Goal: Transaction & Acquisition: Purchase product/service

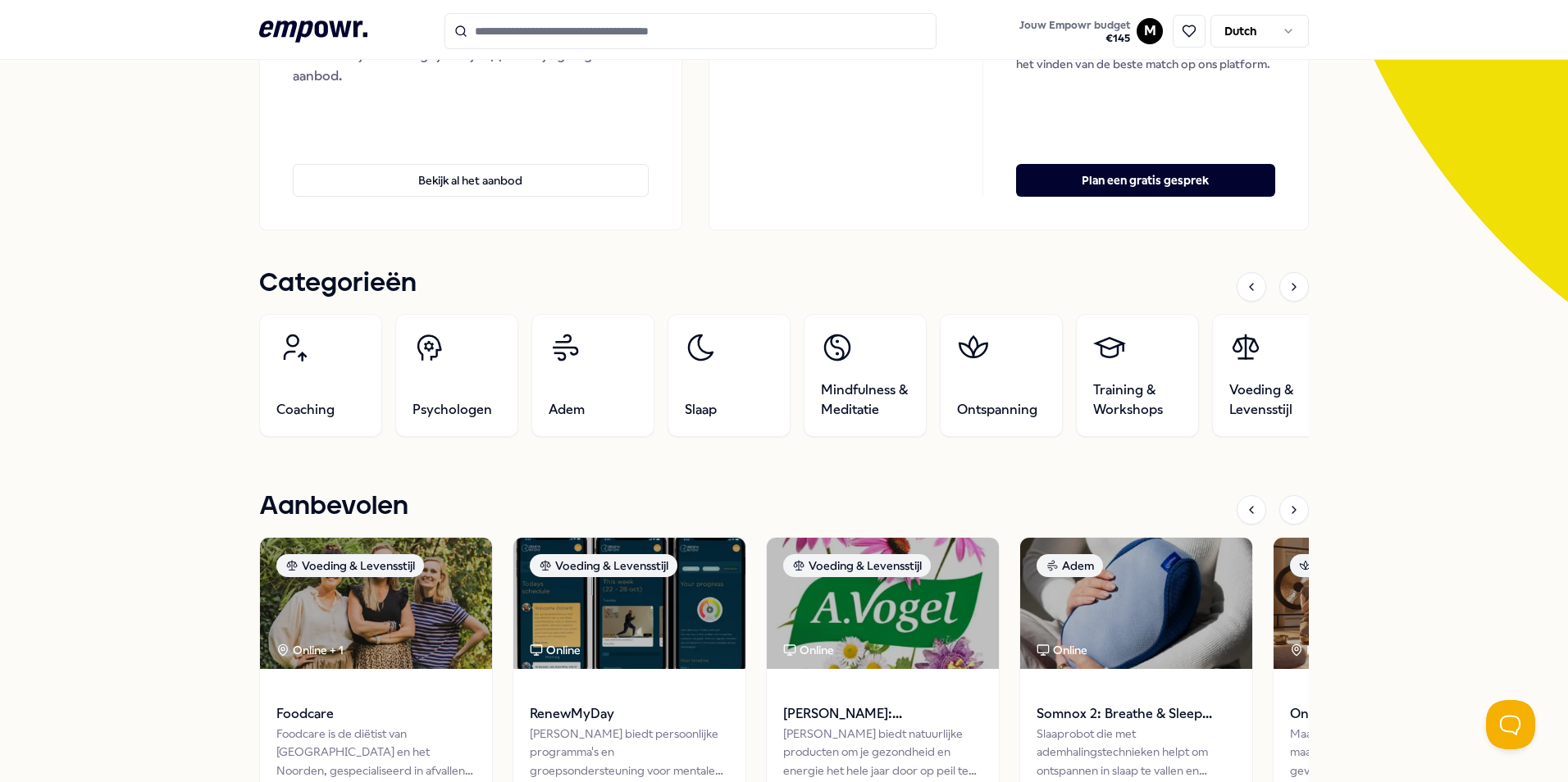
scroll to position [328, 0]
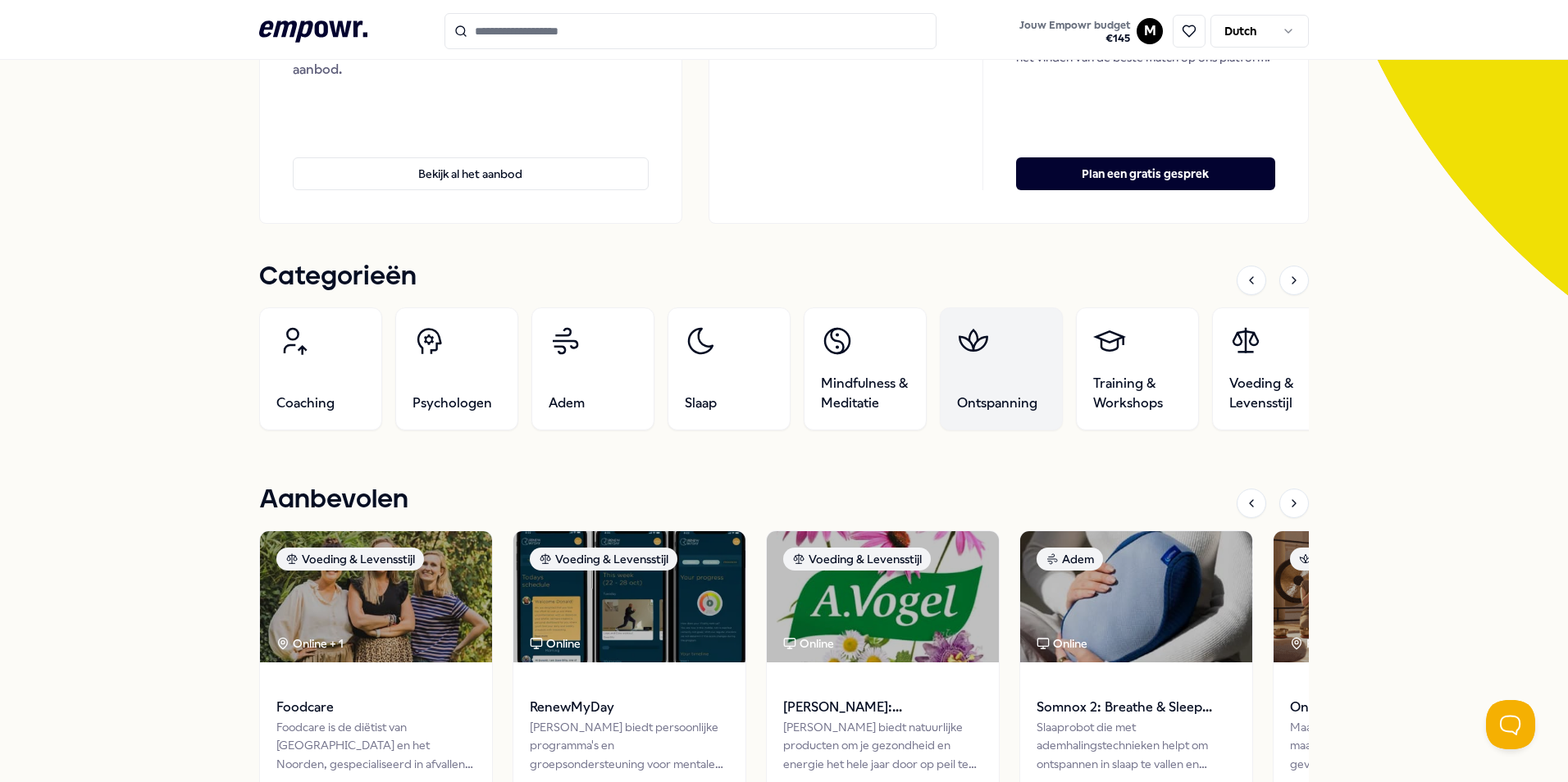
click at [963, 369] on link "Ontspanning" at bounding box center [1001, 369] width 123 height 123
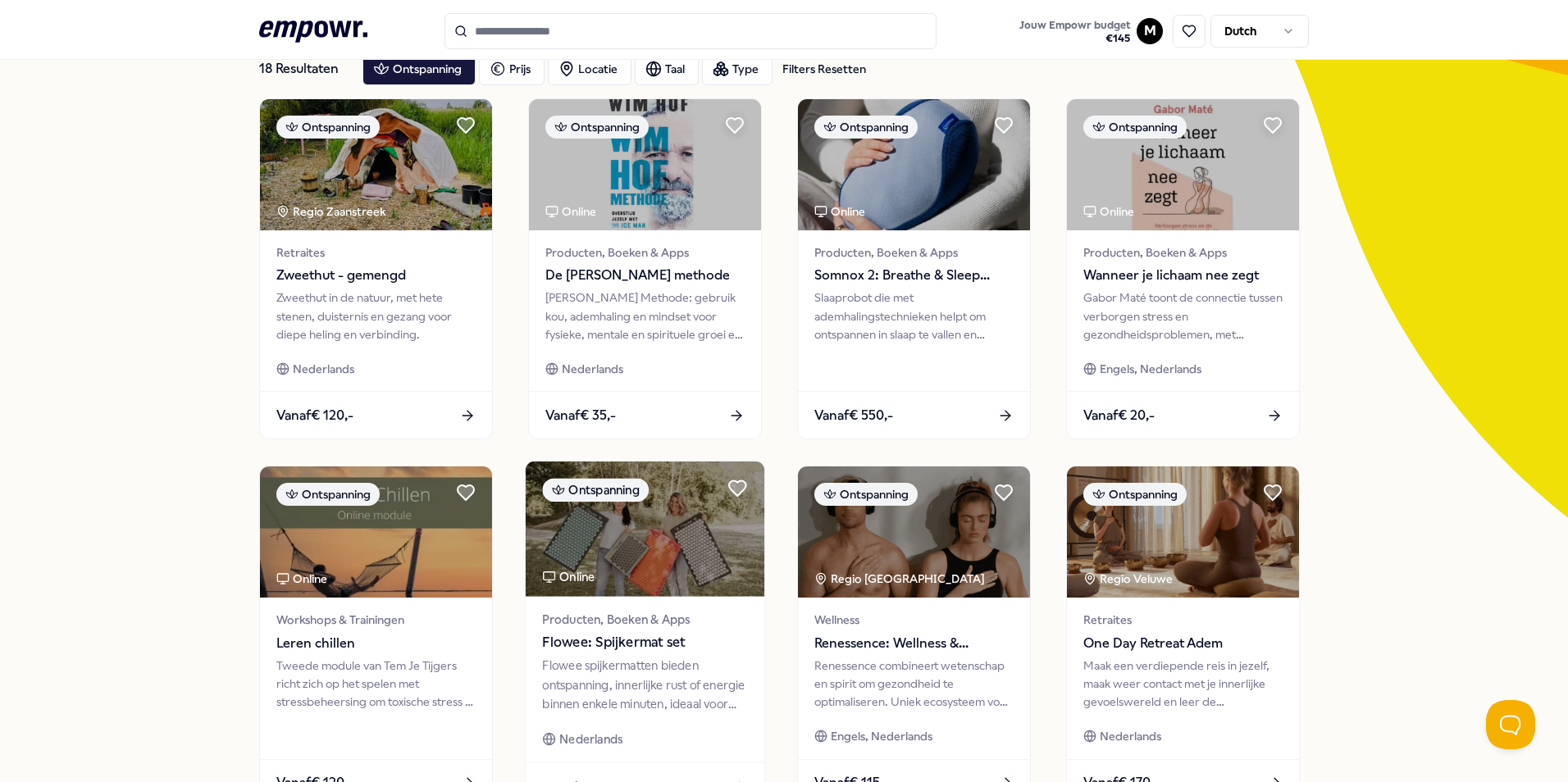
click at [621, 591] on img at bounding box center [645, 529] width 239 height 136
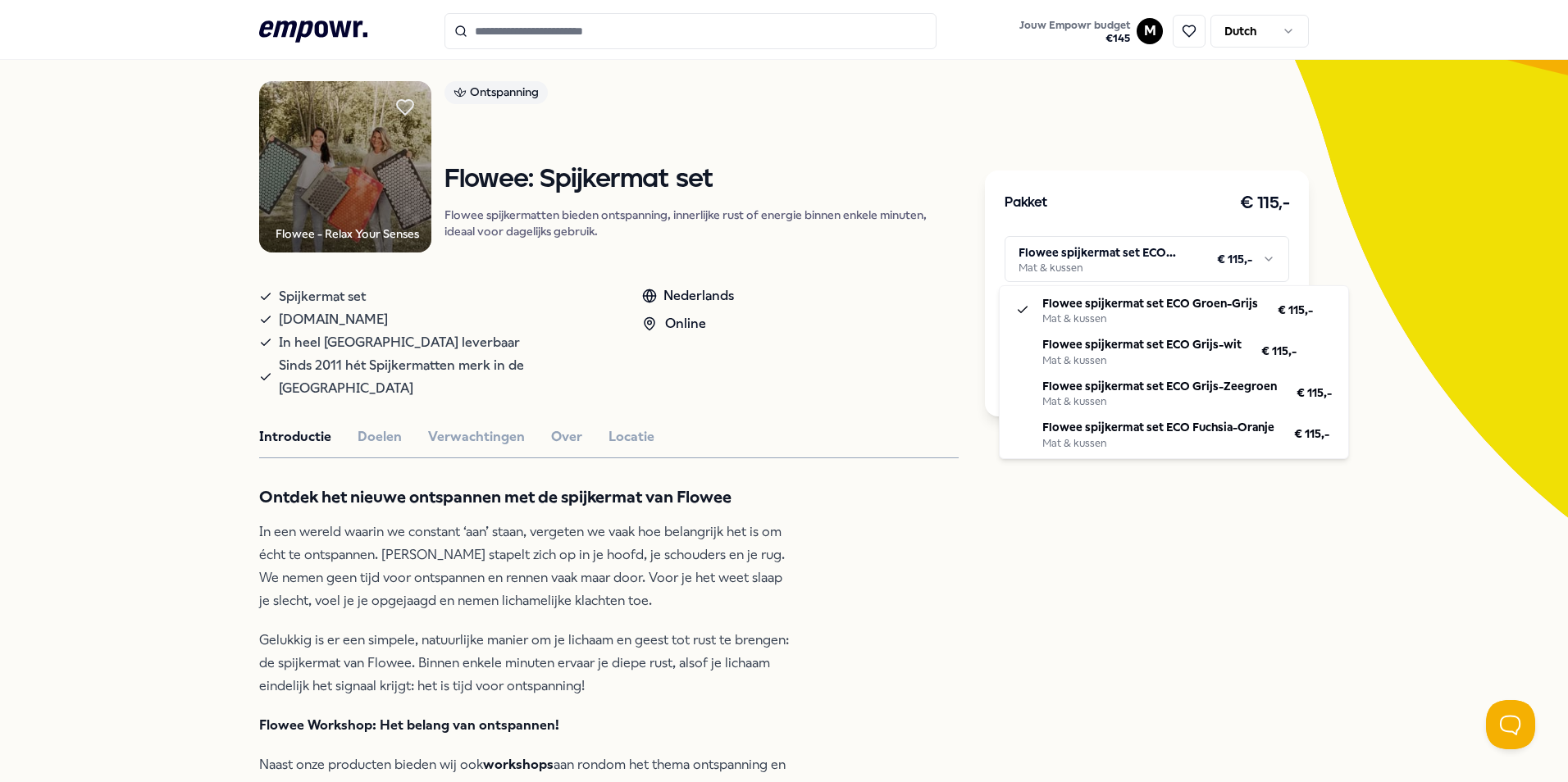
click at [1271, 263] on html ".empowr-logo_svg__cls-1{fill:#03032f} Jouw Empowr budget € 145 M Dutch Alle cat…" at bounding box center [784, 391] width 1568 height 782
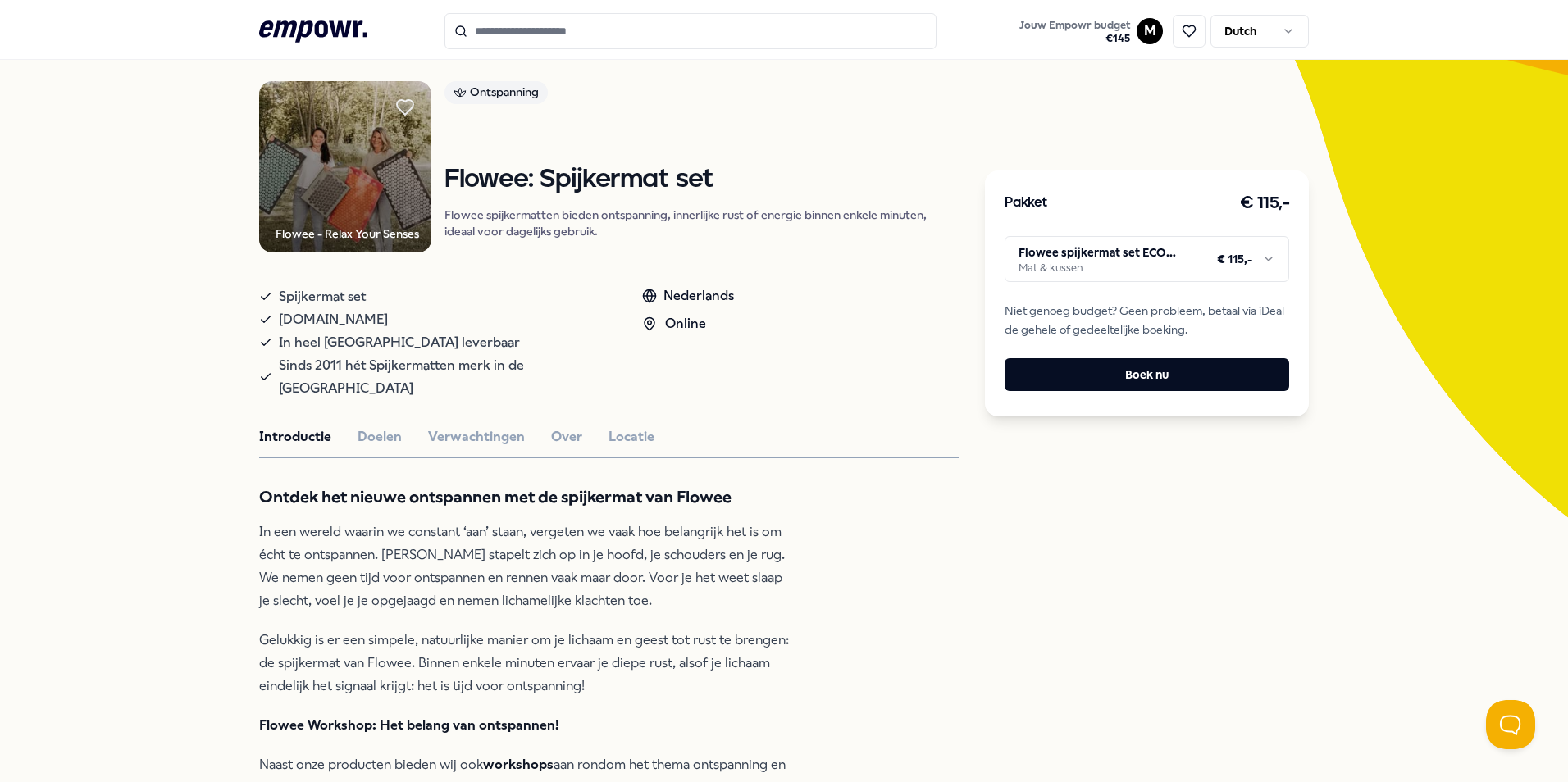
click at [1351, 264] on html ".empowr-logo_svg__cls-1{fill:#03032f} Jouw Empowr budget € 145 M Dutch Alle cat…" at bounding box center [784, 391] width 1568 height 782
click at [1175, 377] on button "Boek nu" at bounding box center [1147, 374] width 285 height 33
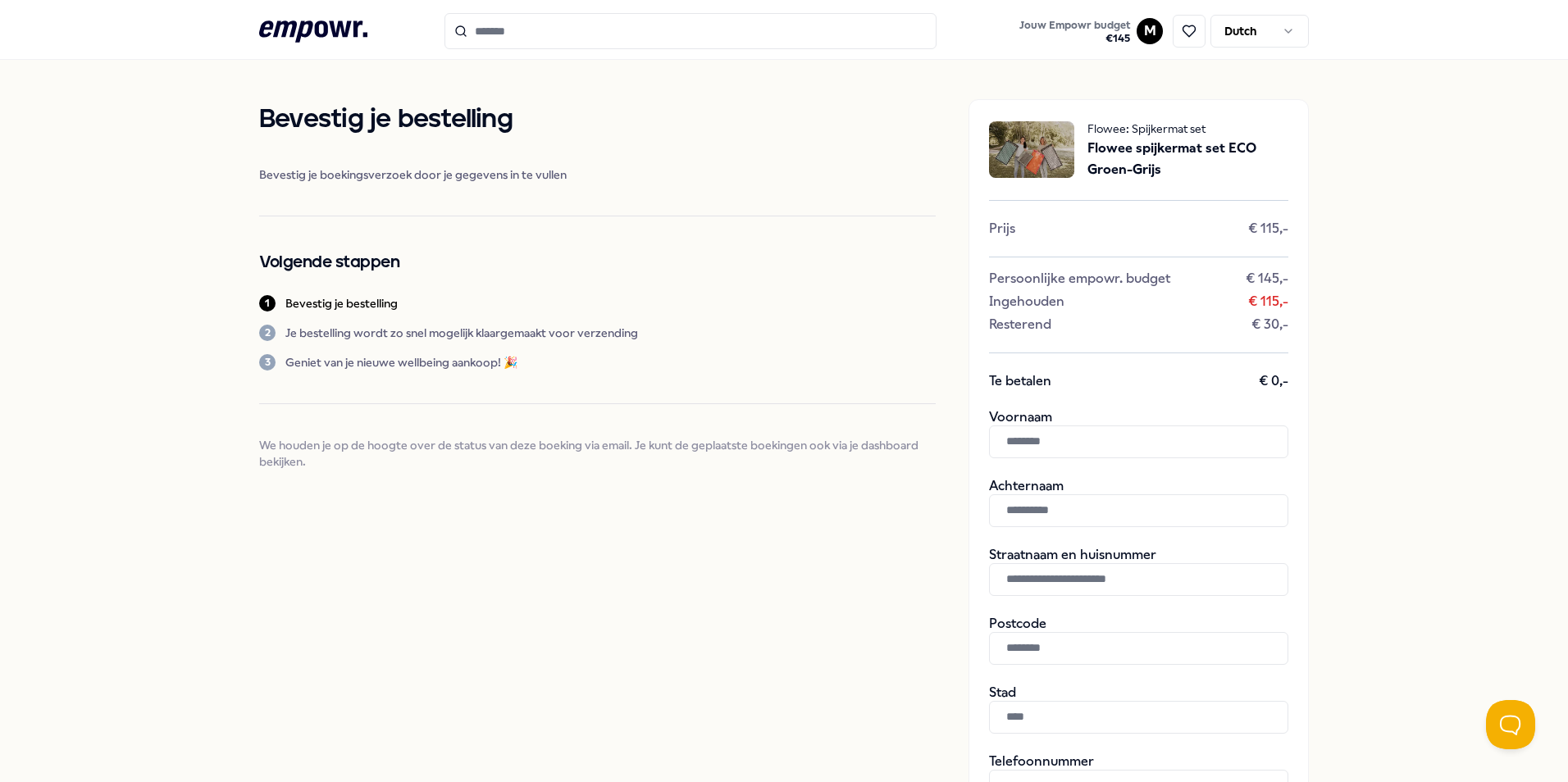
click at [1090, 442] on input "text" at bounding box center [1138, 442] width 299 height 33
type input "*"
type input "*********"
click at [1091, 512] on input "text" at bounding box center [1138, 511] width 299 height 33
type input "******"
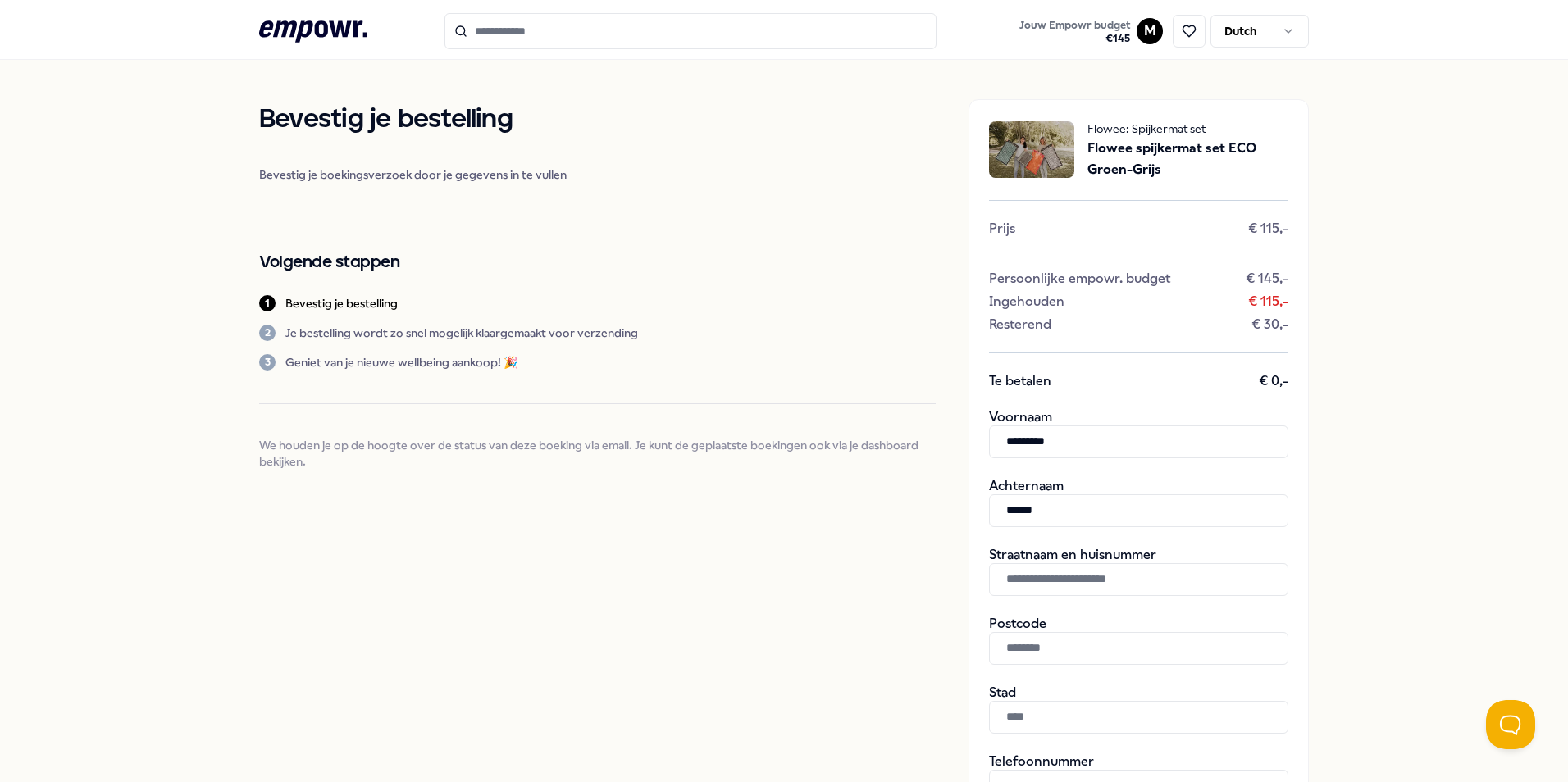
click at [1088, 586] on input "text" at bounding box center [1138, 579] width 299 height 33
type input "**********"
click at [1085, 645] on input "text" at bounding box center [1138, 648] width 299 height 33
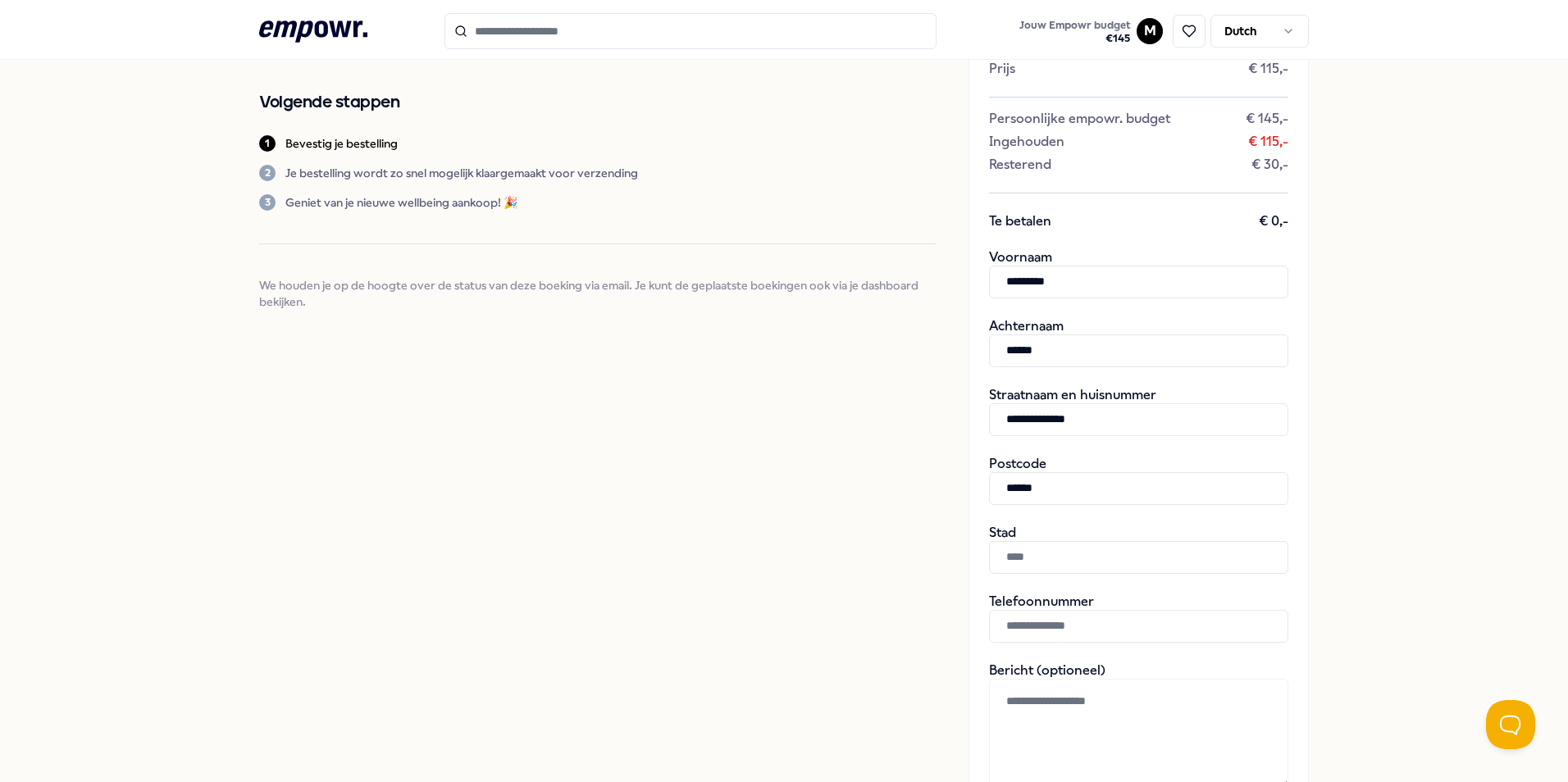
scroll to position [164, 0]
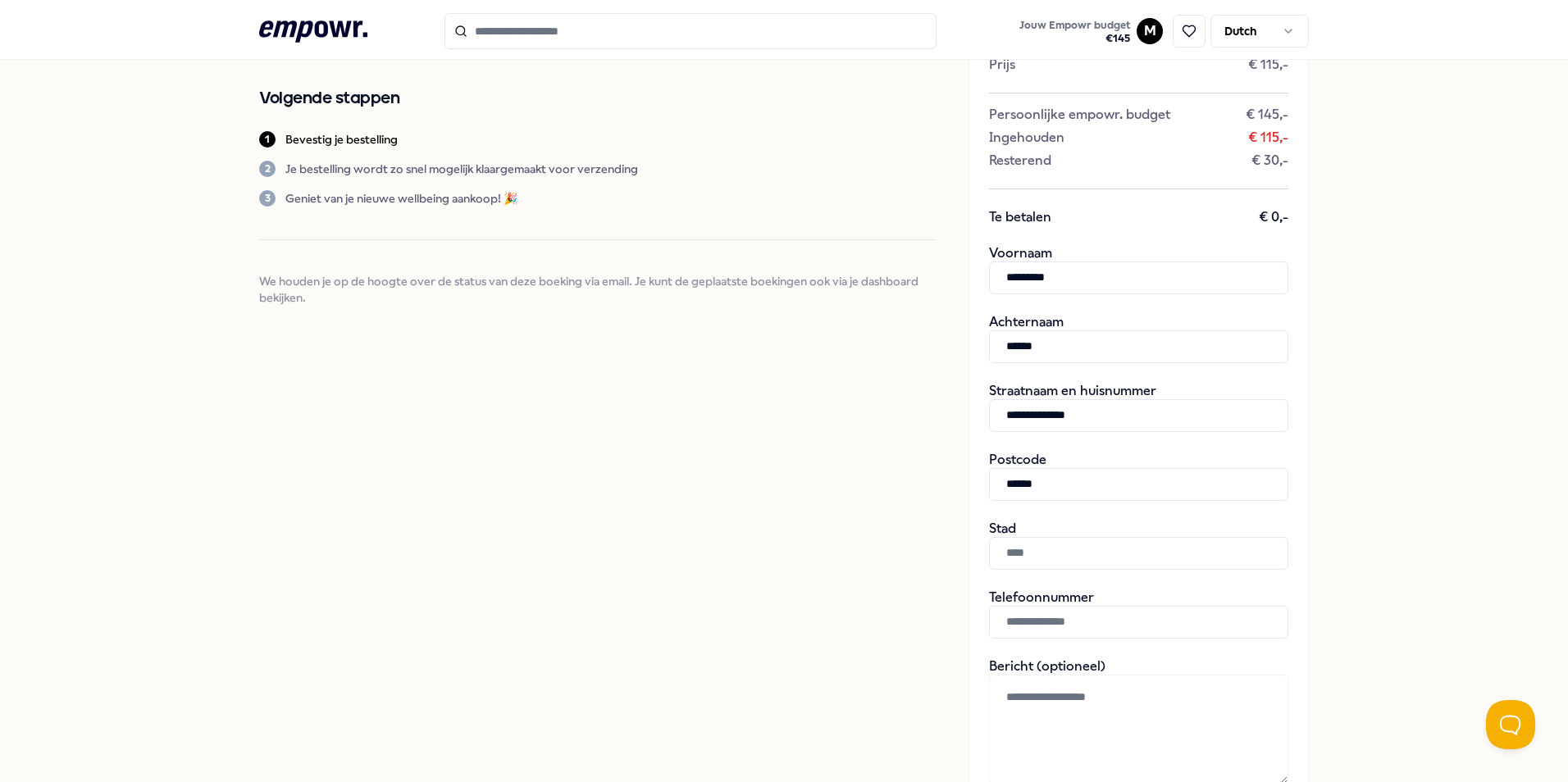
type input "******"
click at [1024, 547] on input "text" at bounding box center [1138, 553] width 299 height 33
type input "******"
click at [1049, 620] on input "text" at bounding box center [1138, 622] width 299 height 33
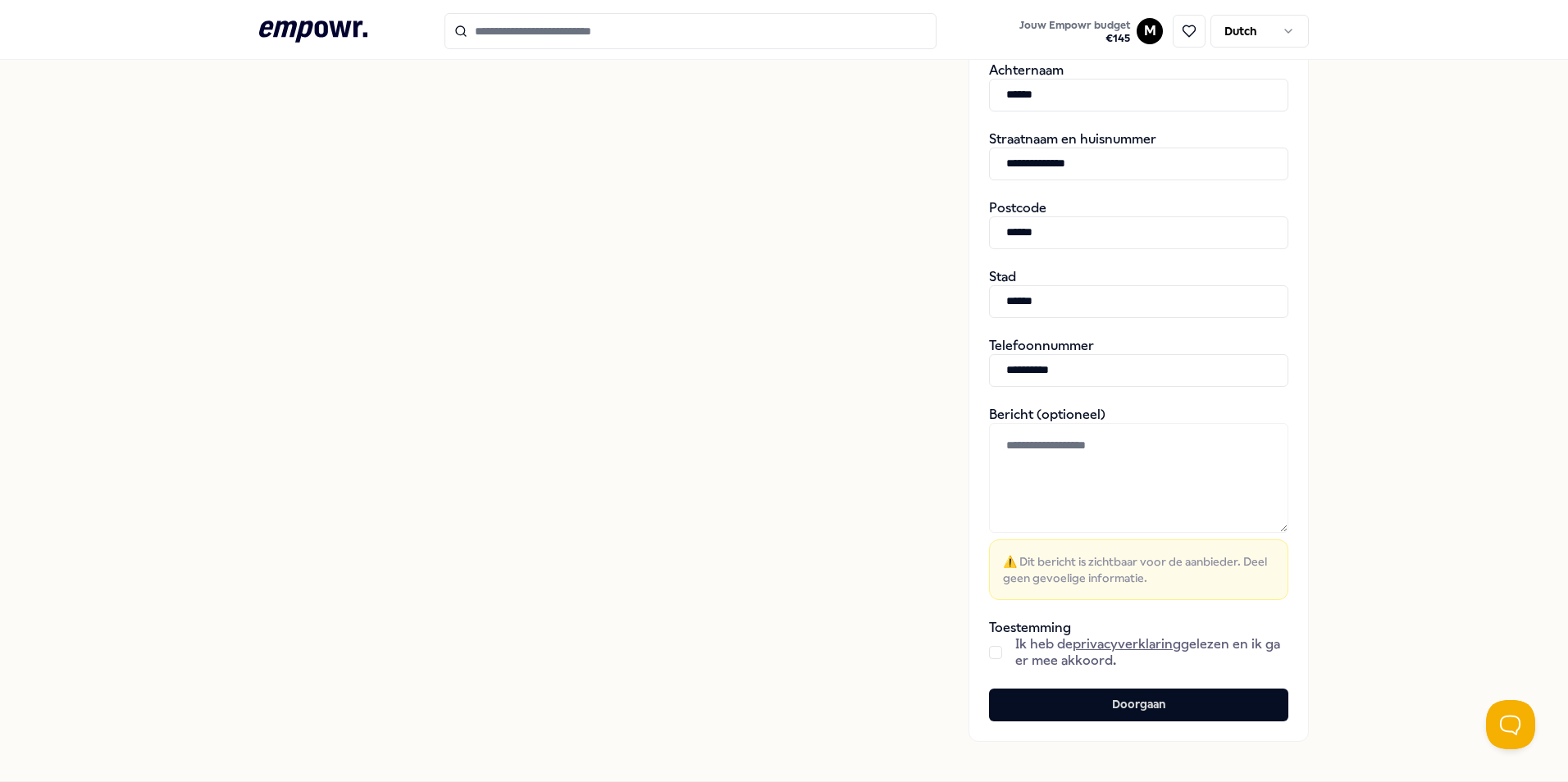
scroll to position [413, 0]
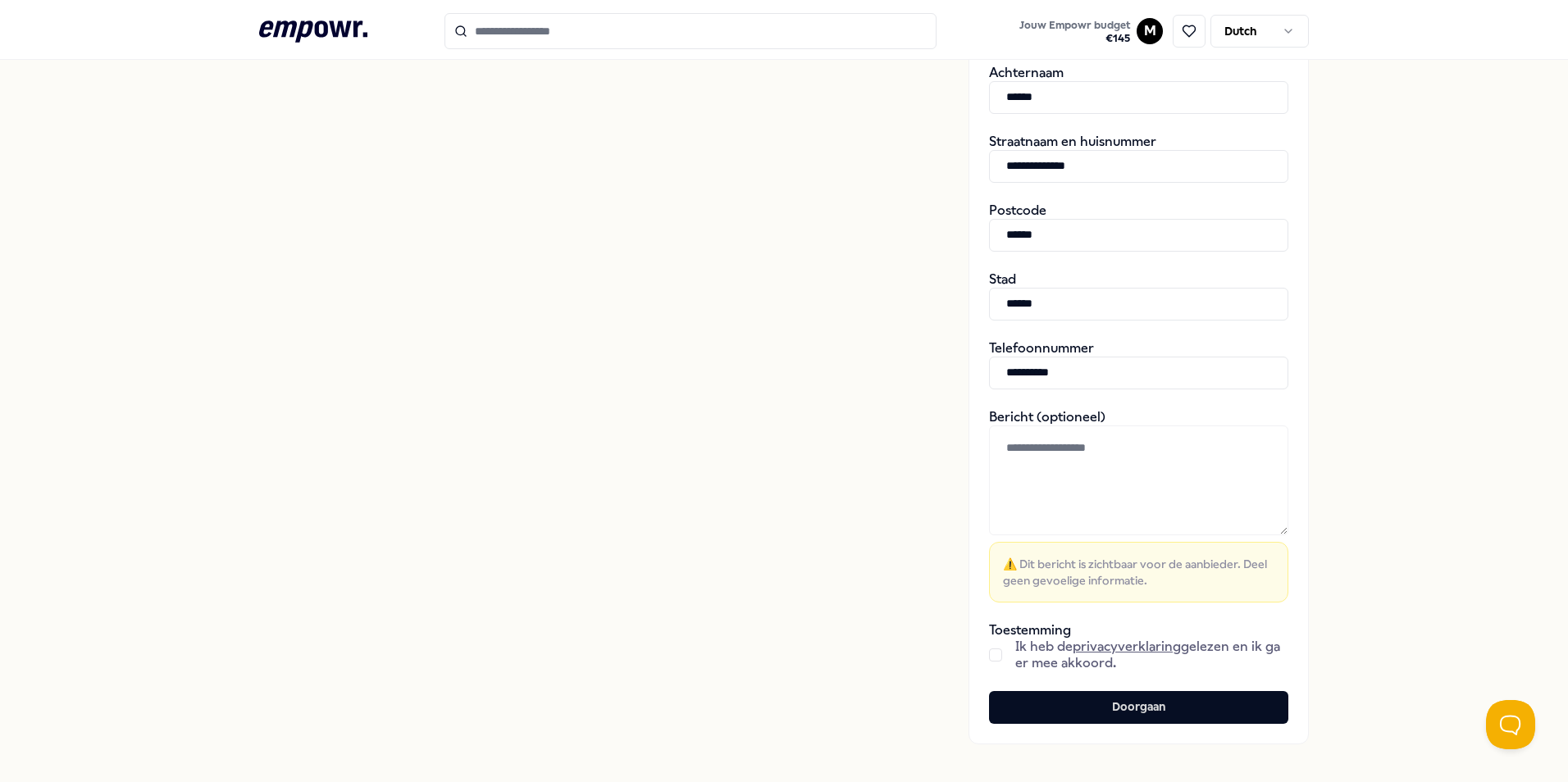
type input "**********"
click at [991, 656] on button "button" at bounding box center [996, 656] width 13 height 13
click at [1040, 700] on button "Doorgaan" at bounding box center [1138, 707] width 299 height 33
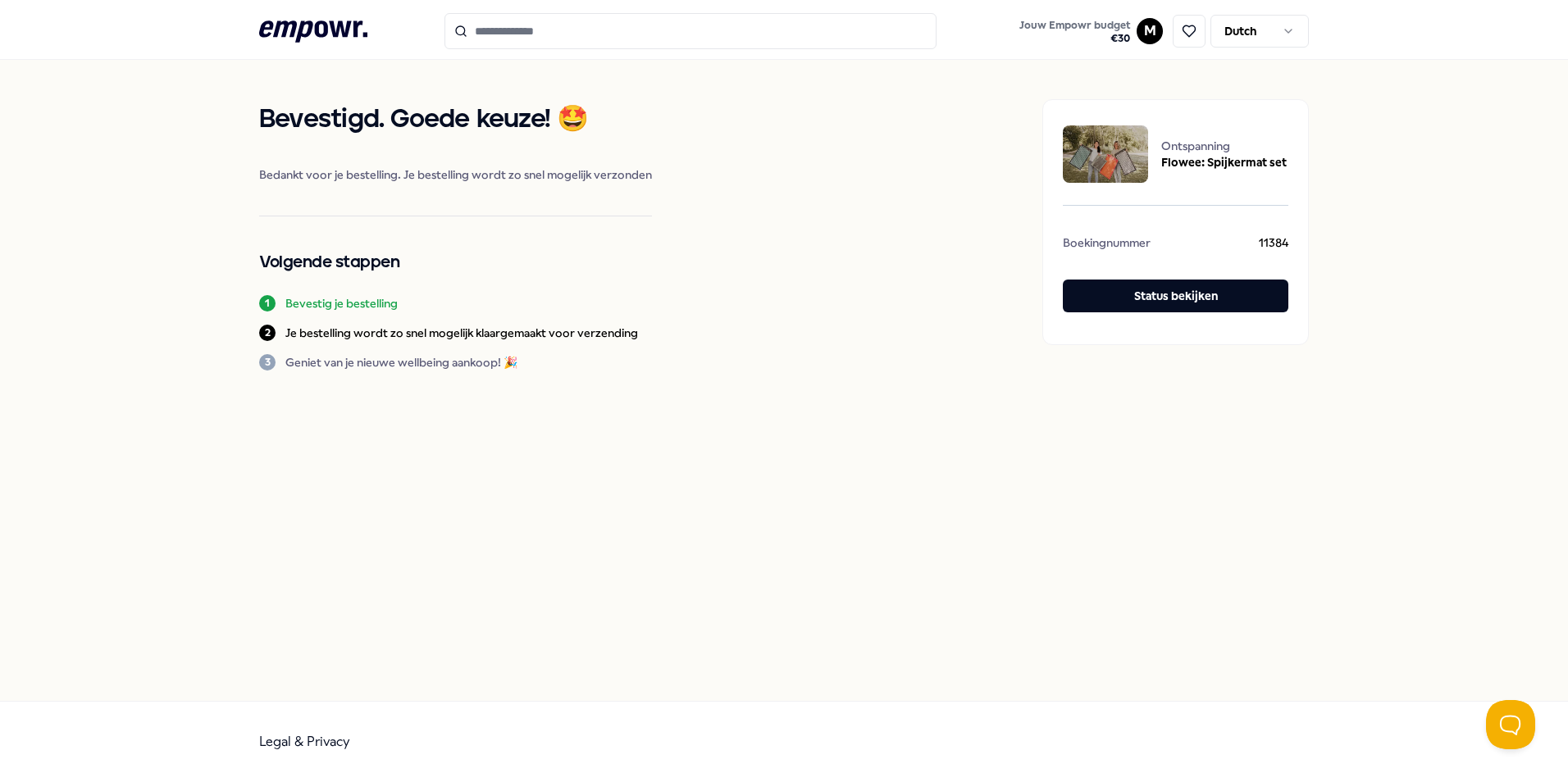
click at [281, 22] on icon at bounding box center [313, 30] width 108 height 21
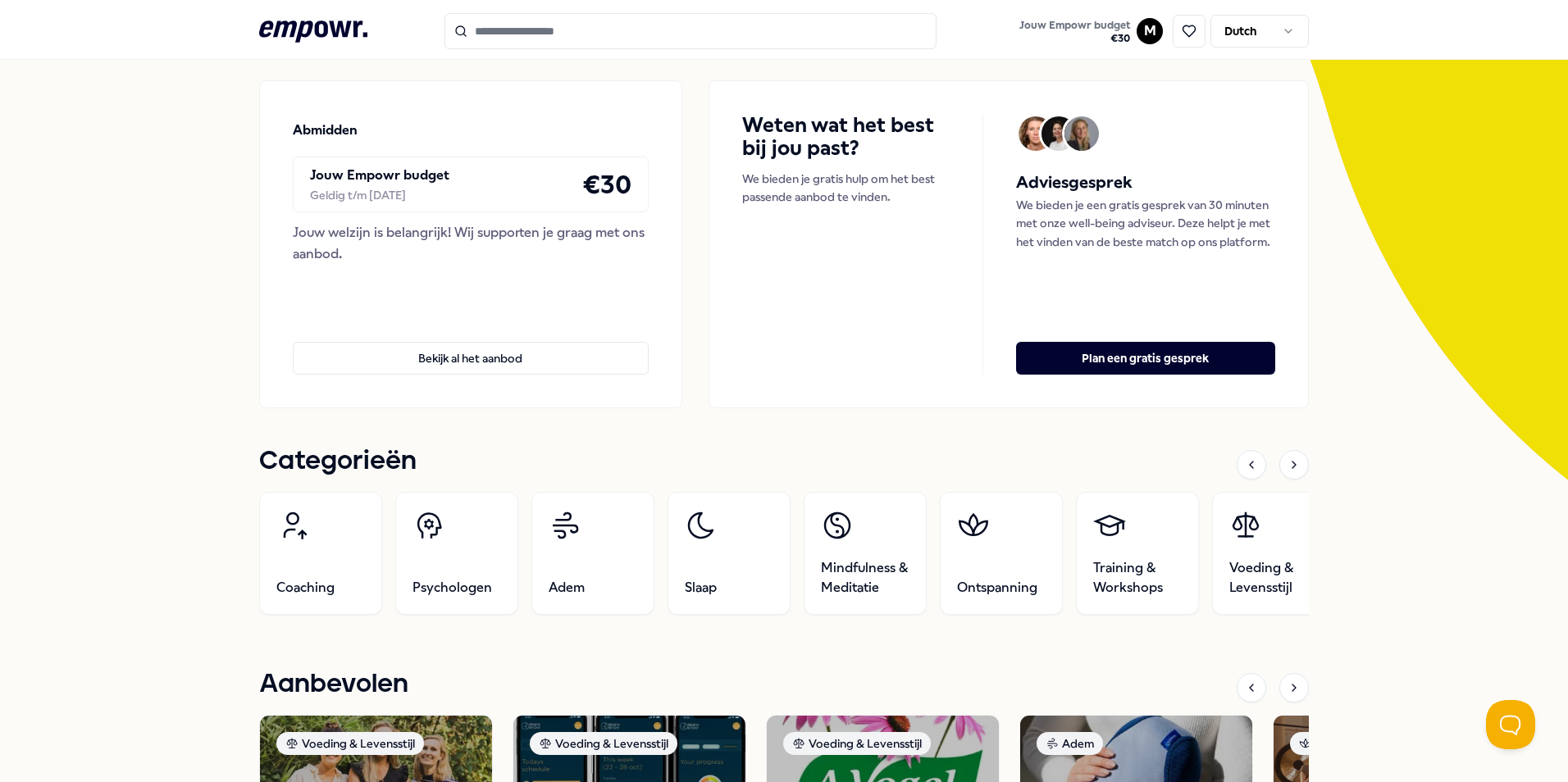
scroll to position [246, 0]
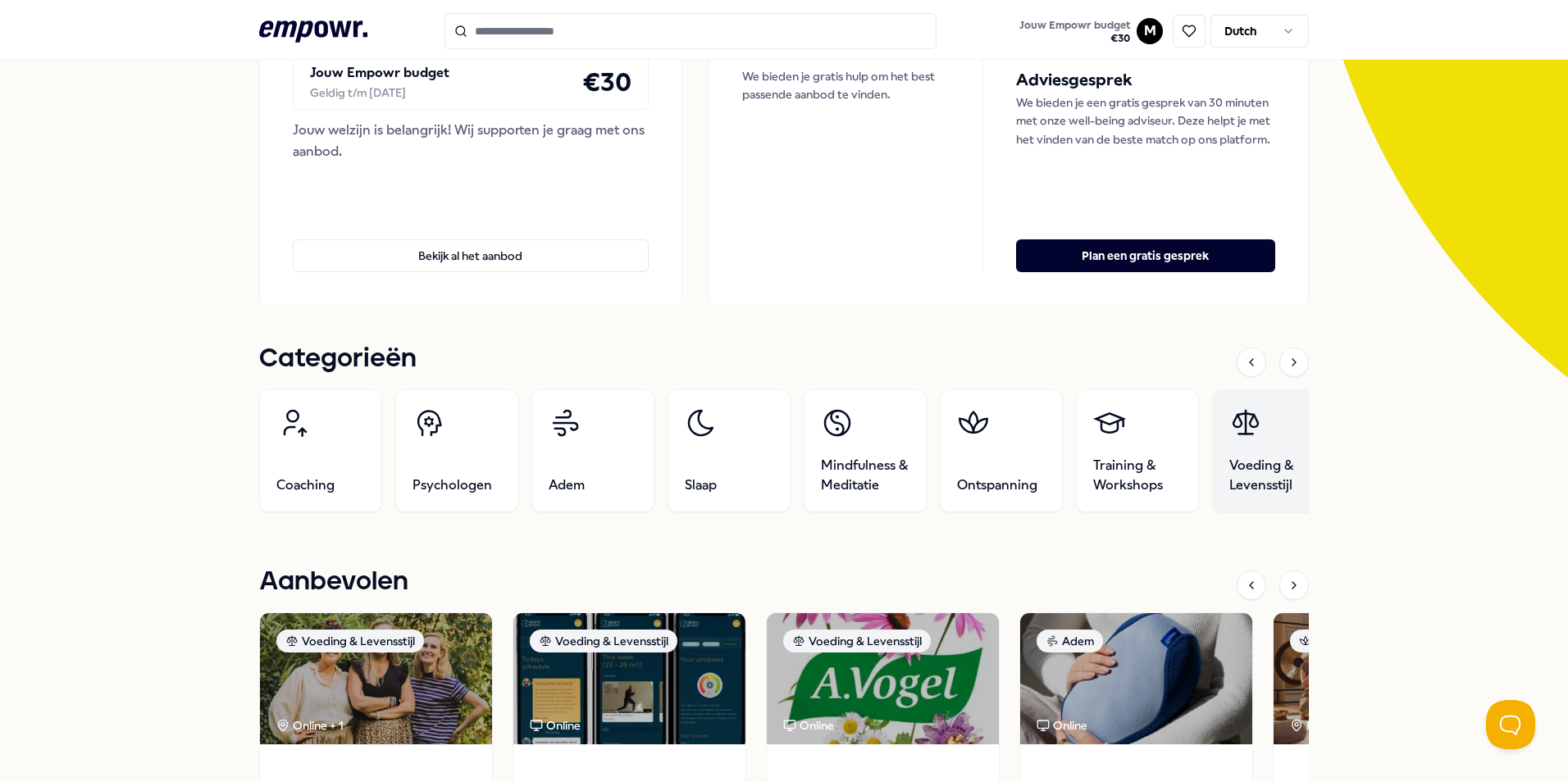
click at [1262, 436] on link "Voeding & Levensstijl" at bounding box center [1274, 451] width 123 height 123
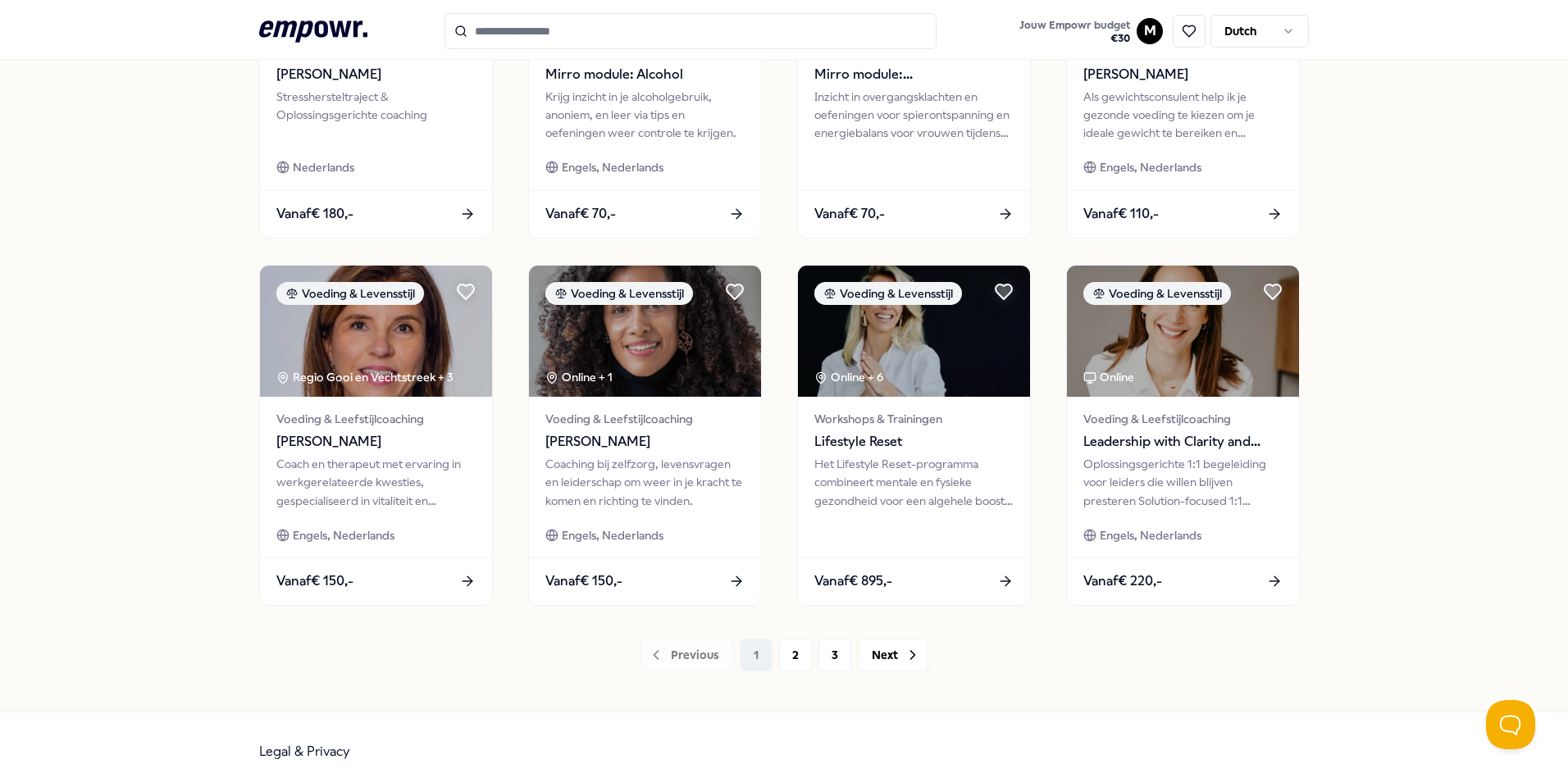
scroll to position [684, 0]
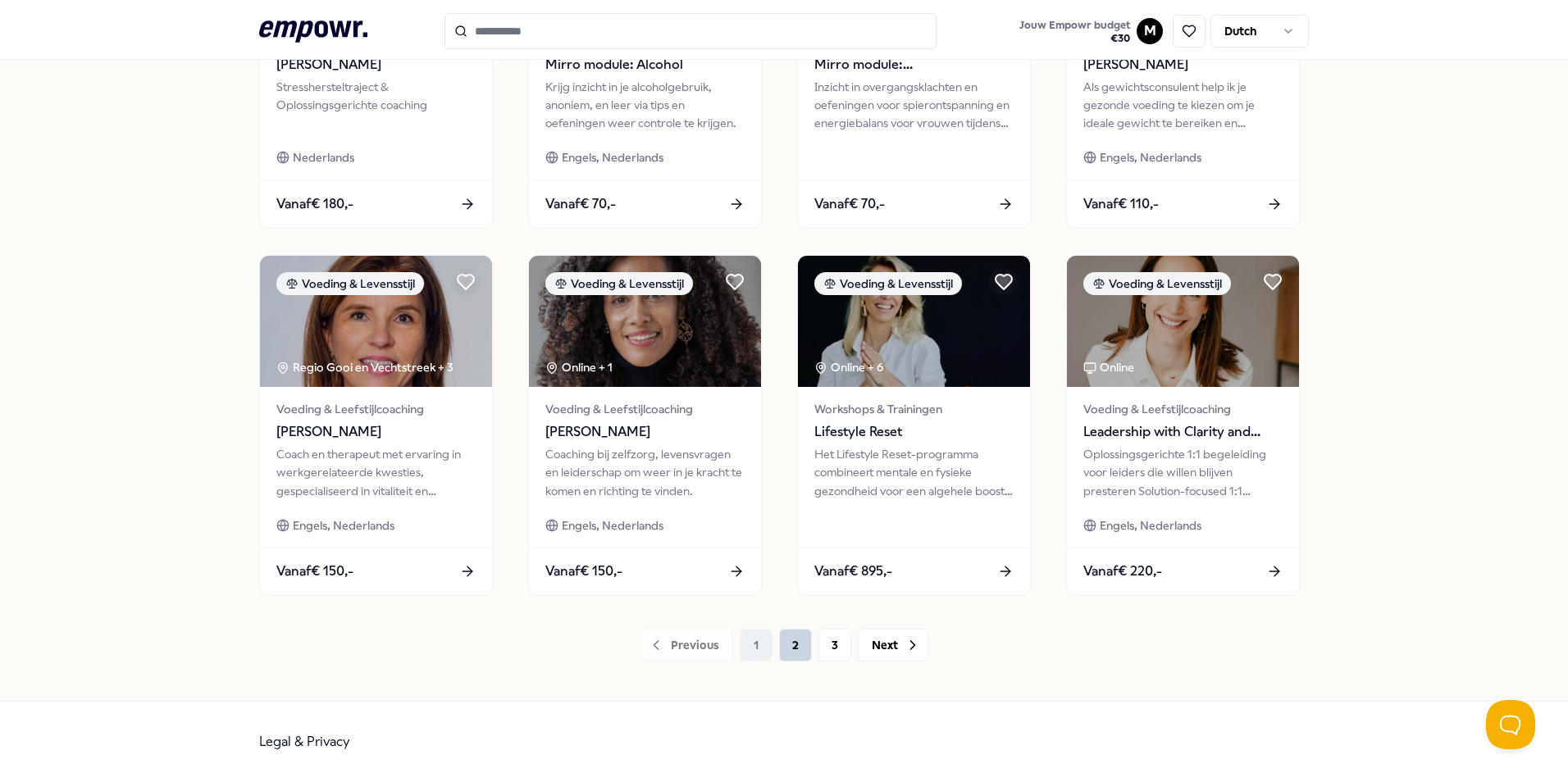
click at [779, 649] on button "2" at bounding box center [795, 645] width 33 height 33
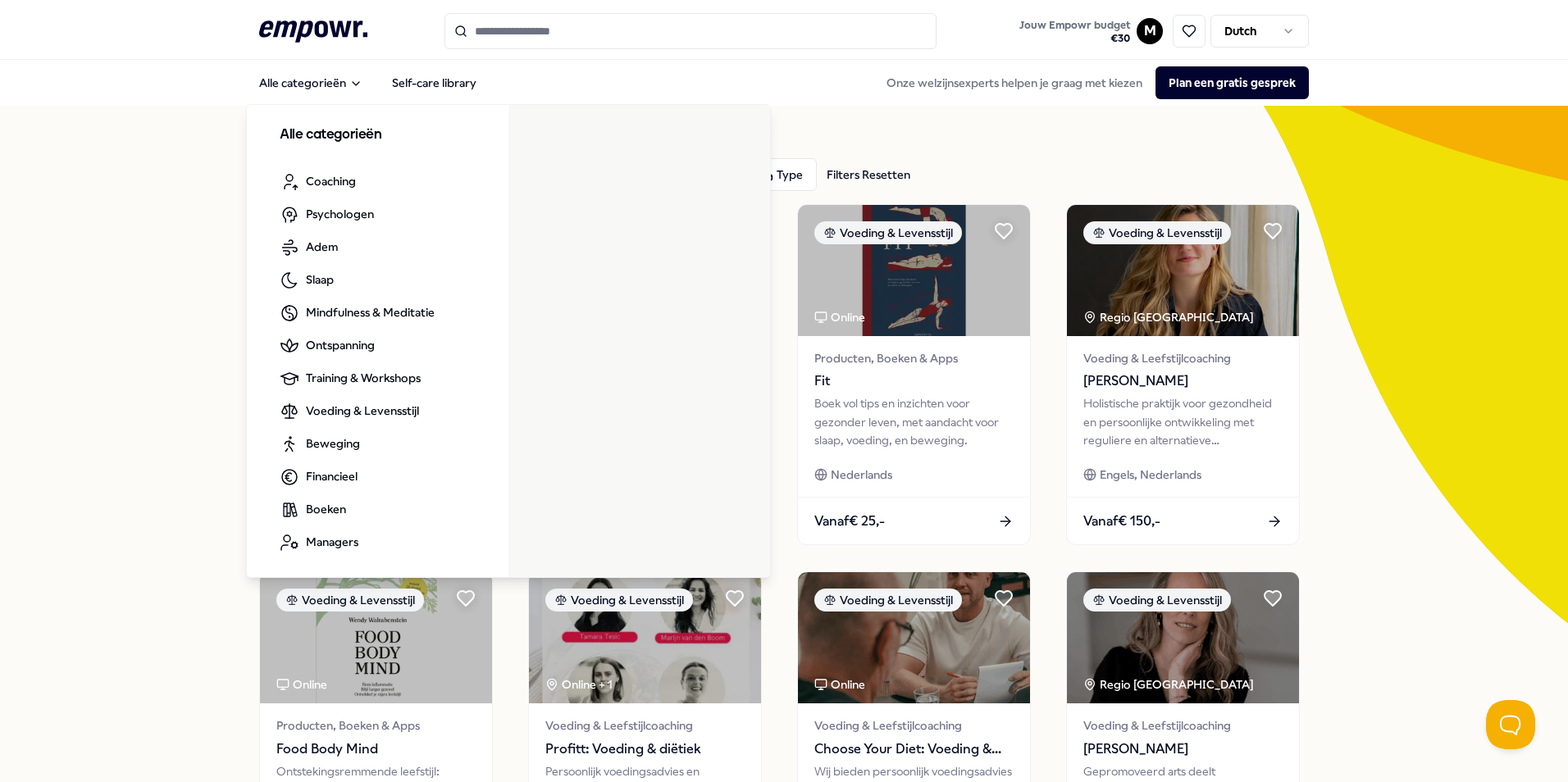
click at [304, 37] on icon ".empowr-logo_svg__cls-1{fill:#03032f}" at bounding box center [313, 31] width 108 height 30
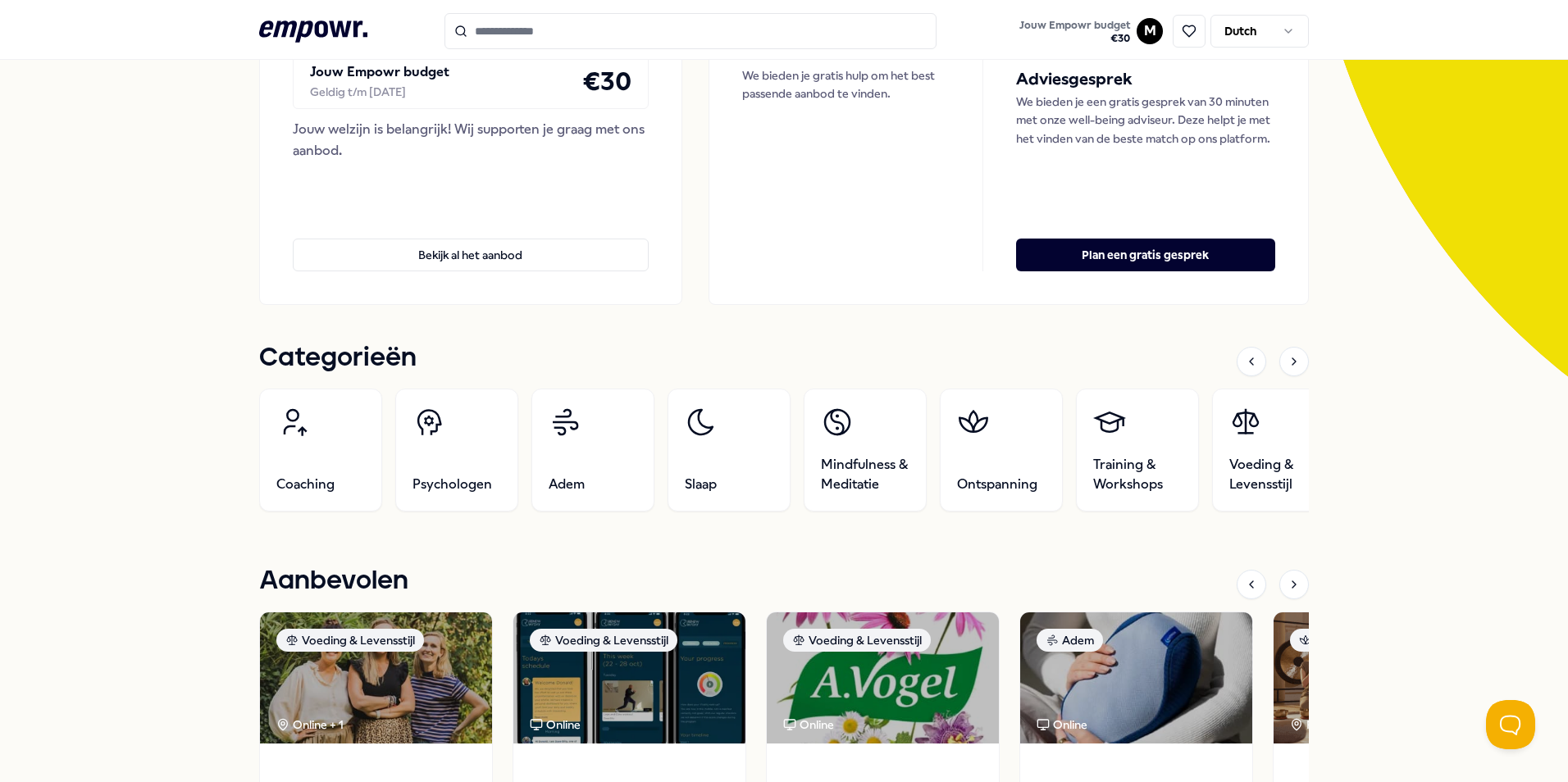
scroll to position [227, 0]
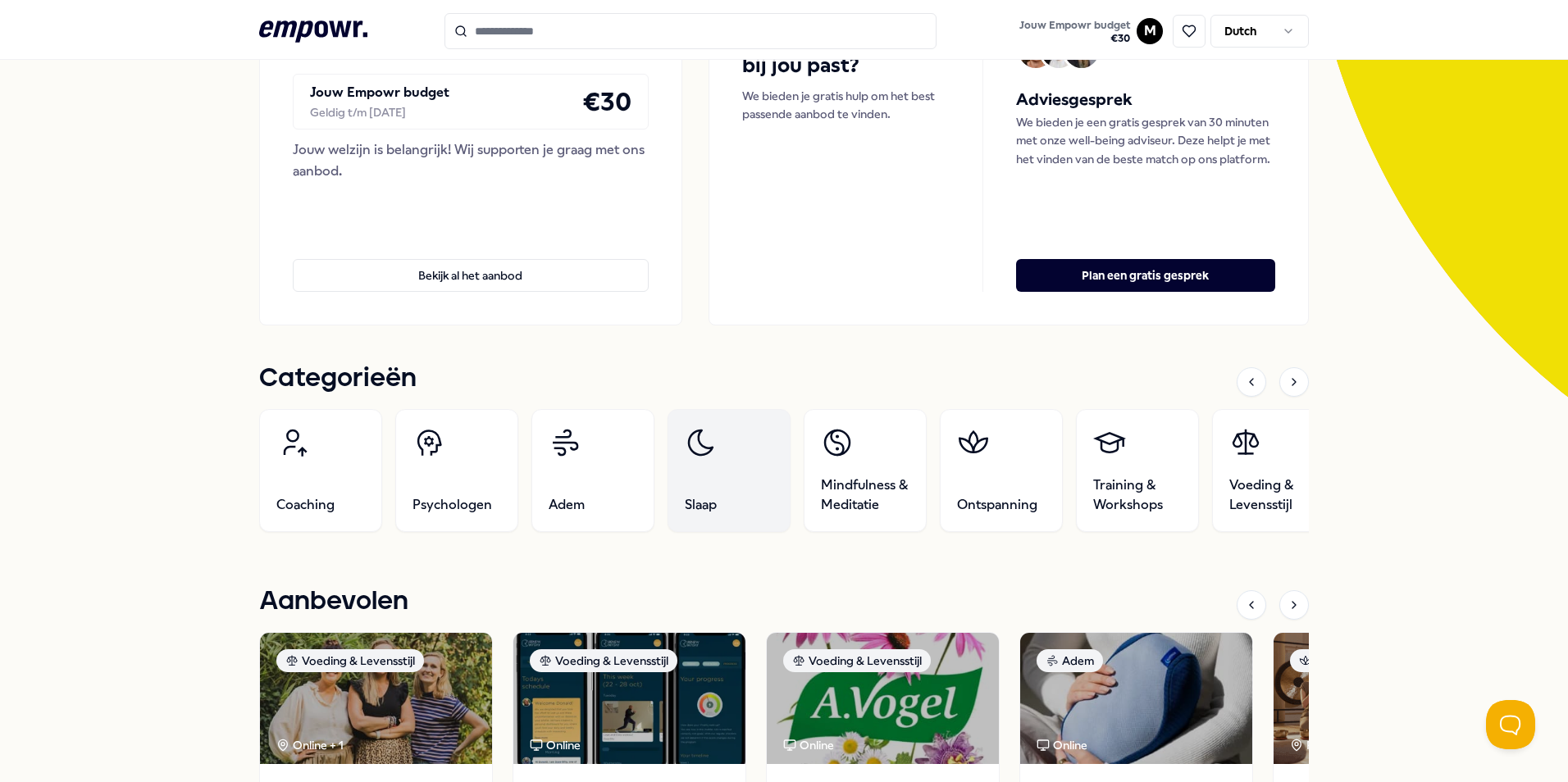
click at [721, 457] on link "Slaap" at bounding box center [729, 470] width 123 height 123
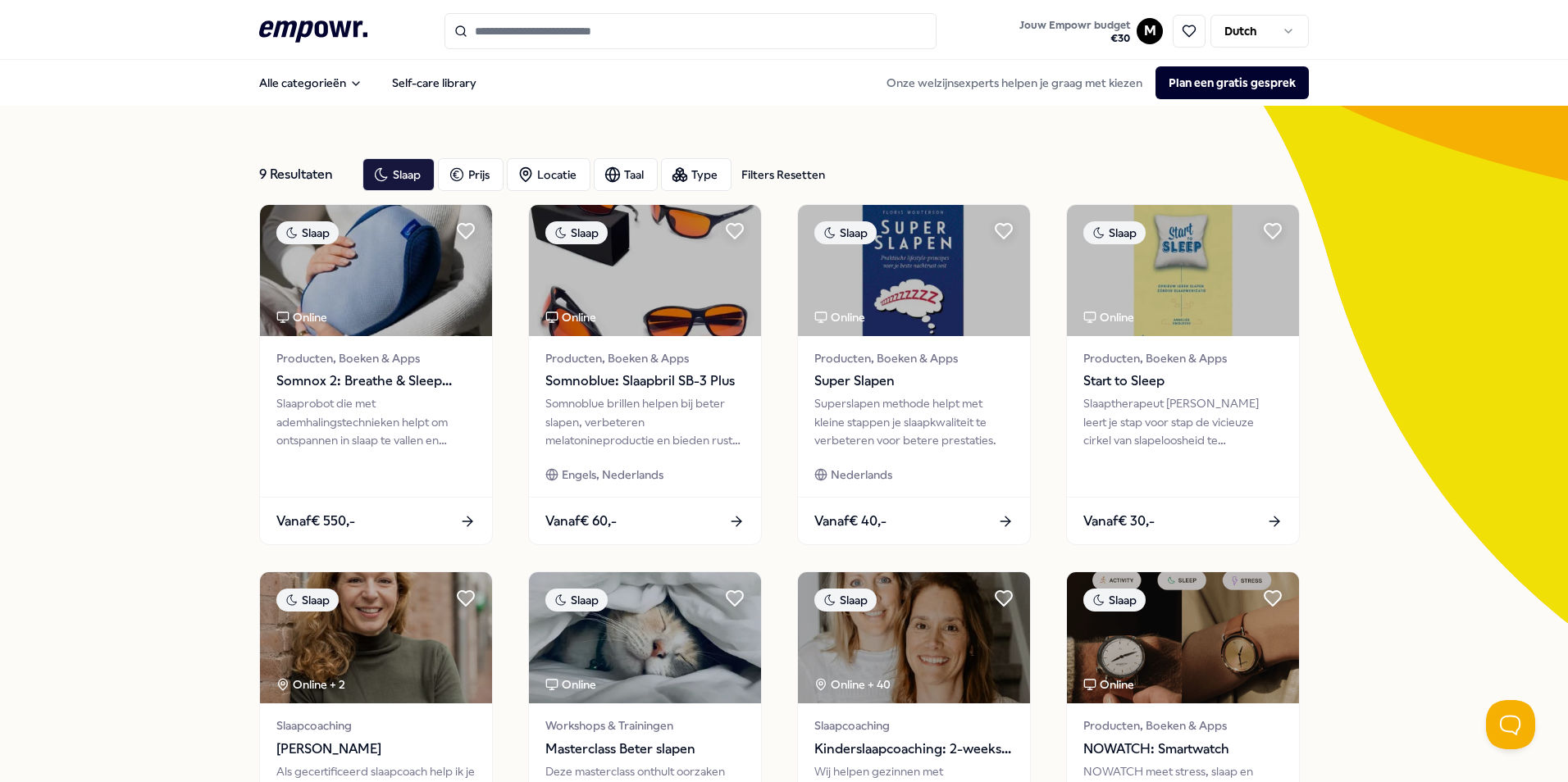
click at [294, 35] on icon at bounding box center [313, 30] width 108 height 21
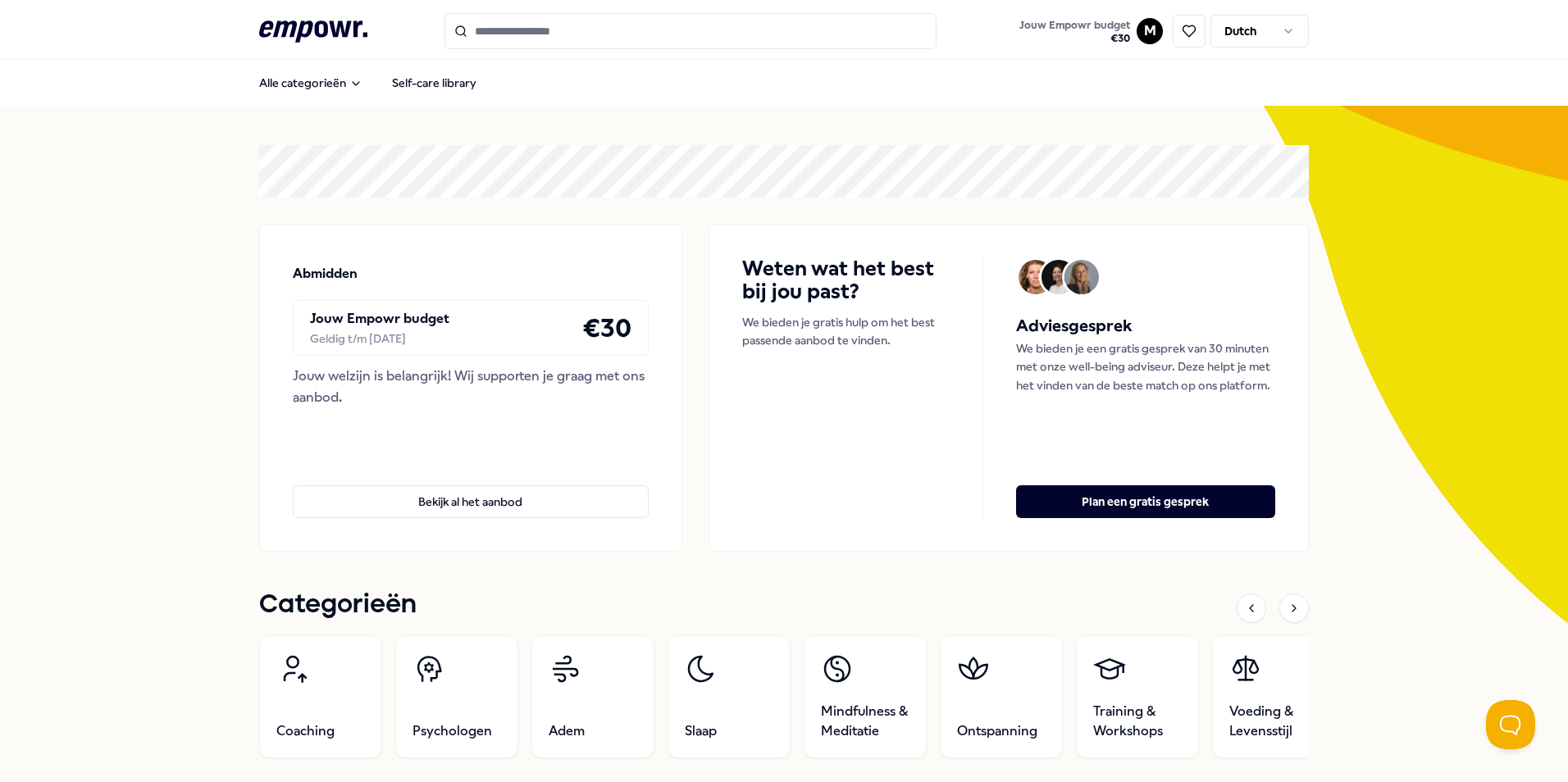
scroll to position [164, 0]
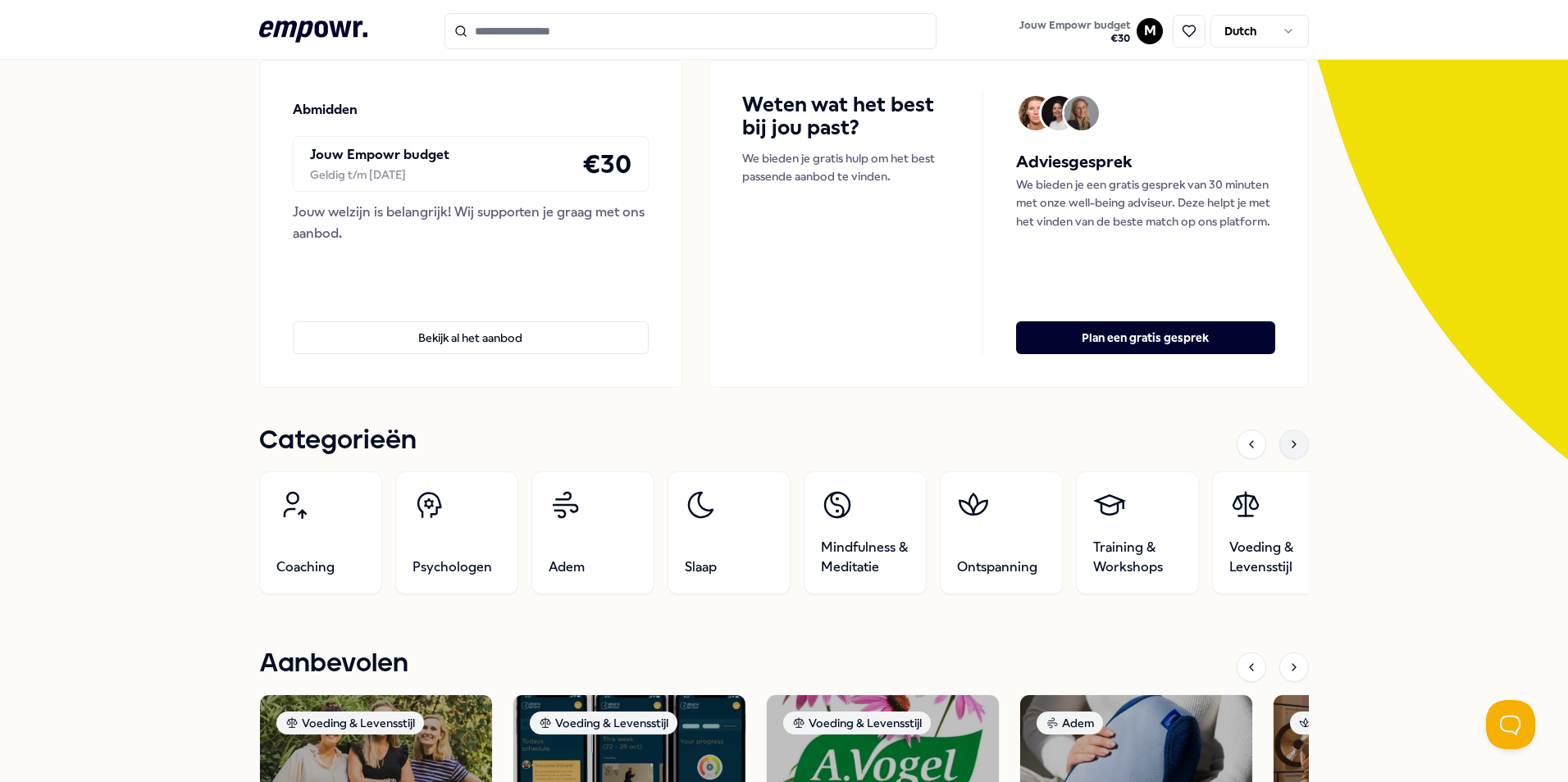
click at [1294, 445] on icon at bounding box center [1294, 445] width 13 height 13
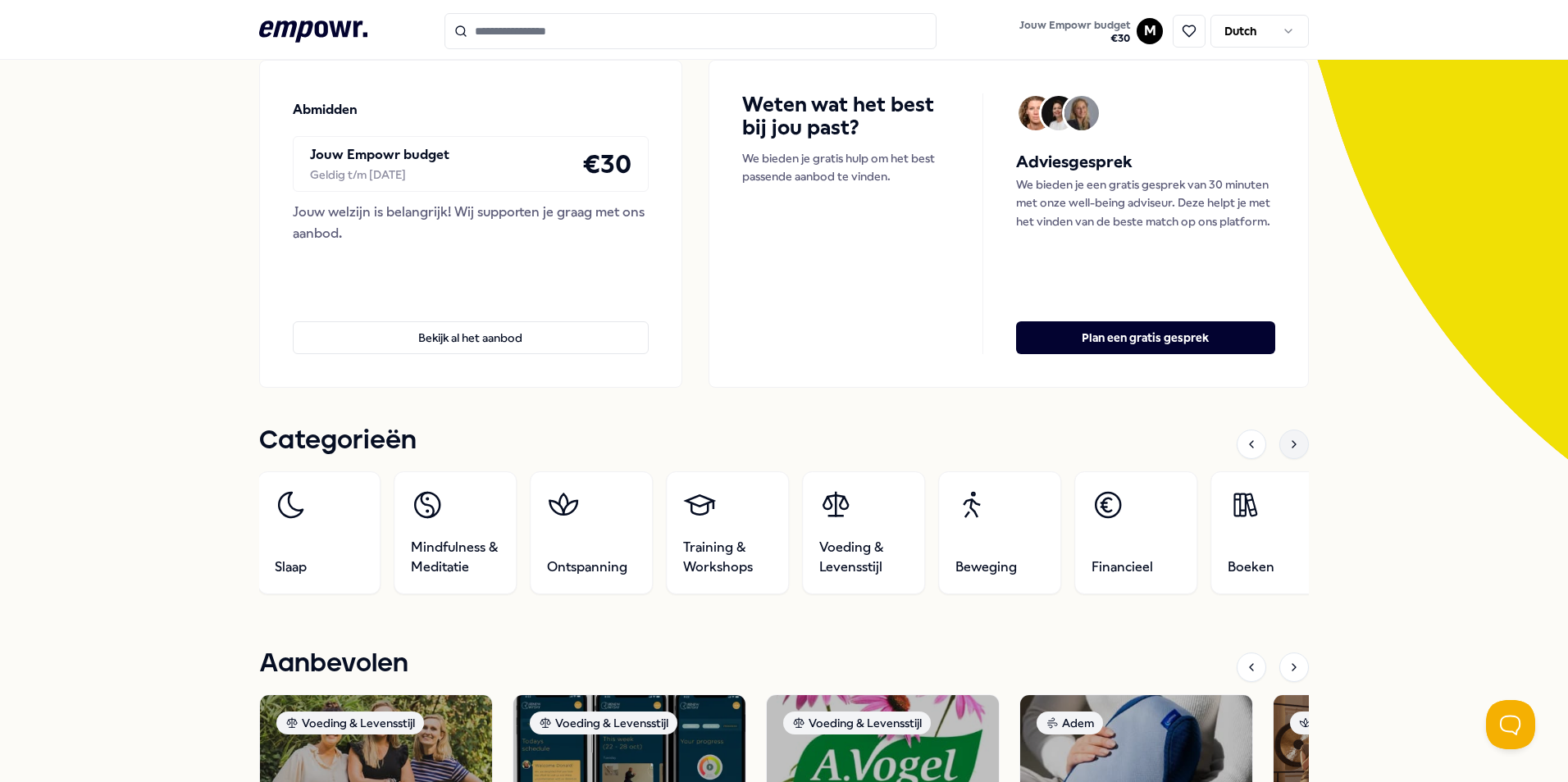
click at [1294, 445] on icon at bounding box center [1294, 445] width 13 height 13
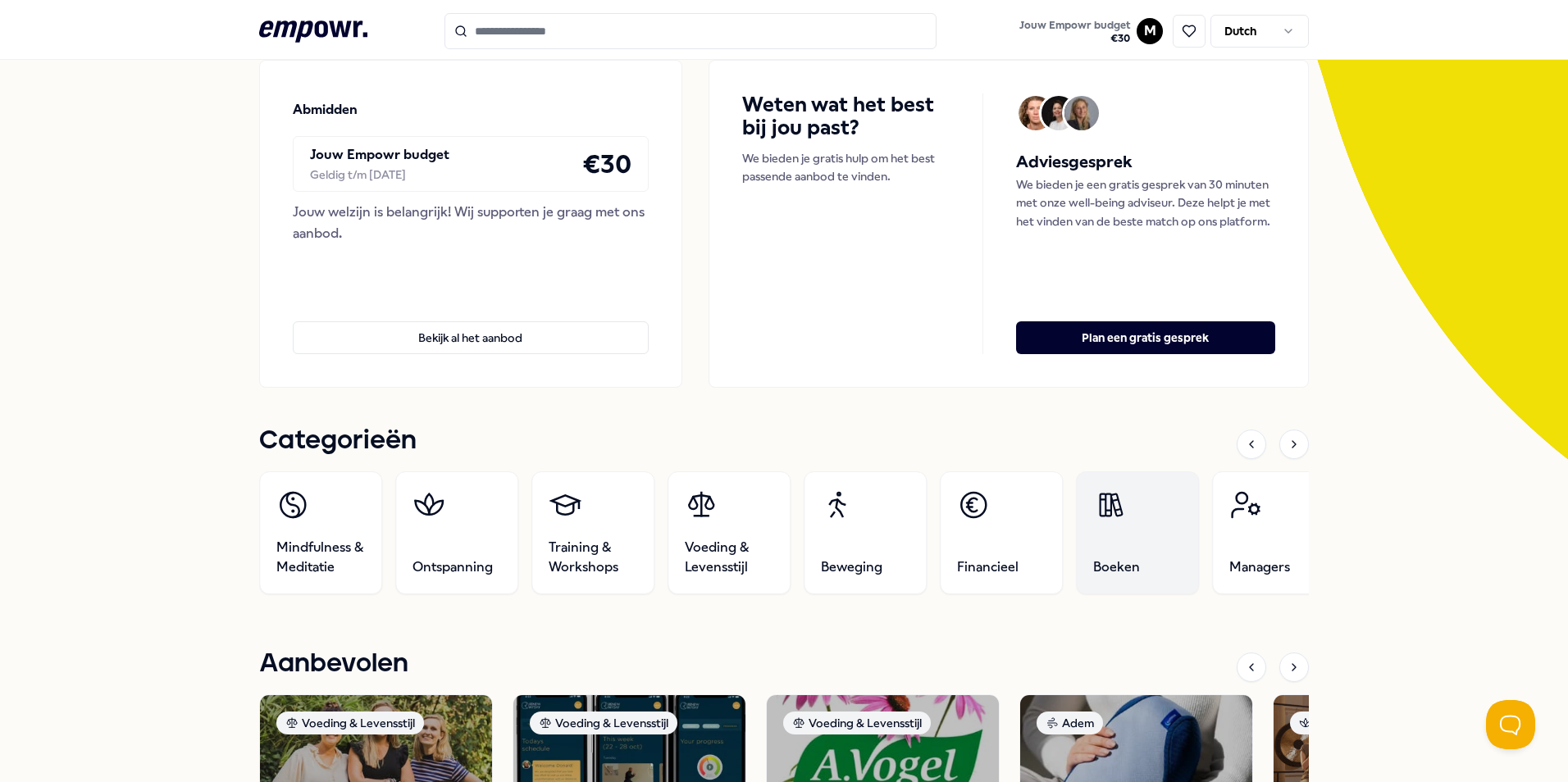
click at [1124, 553] on link "Boeken" at bounding box center [1137, 533] width 123 height 123
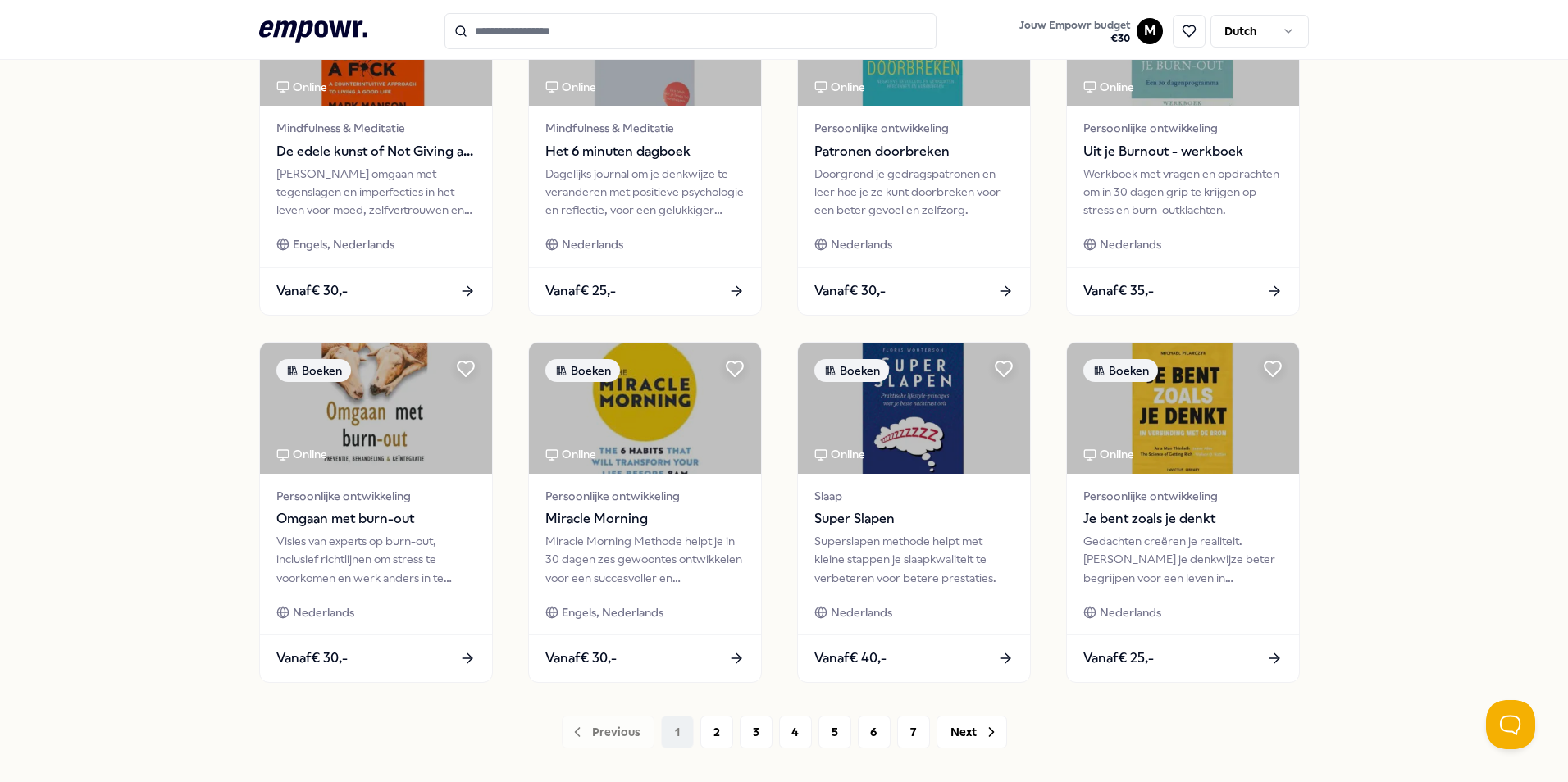
scroll to position [680, 0]
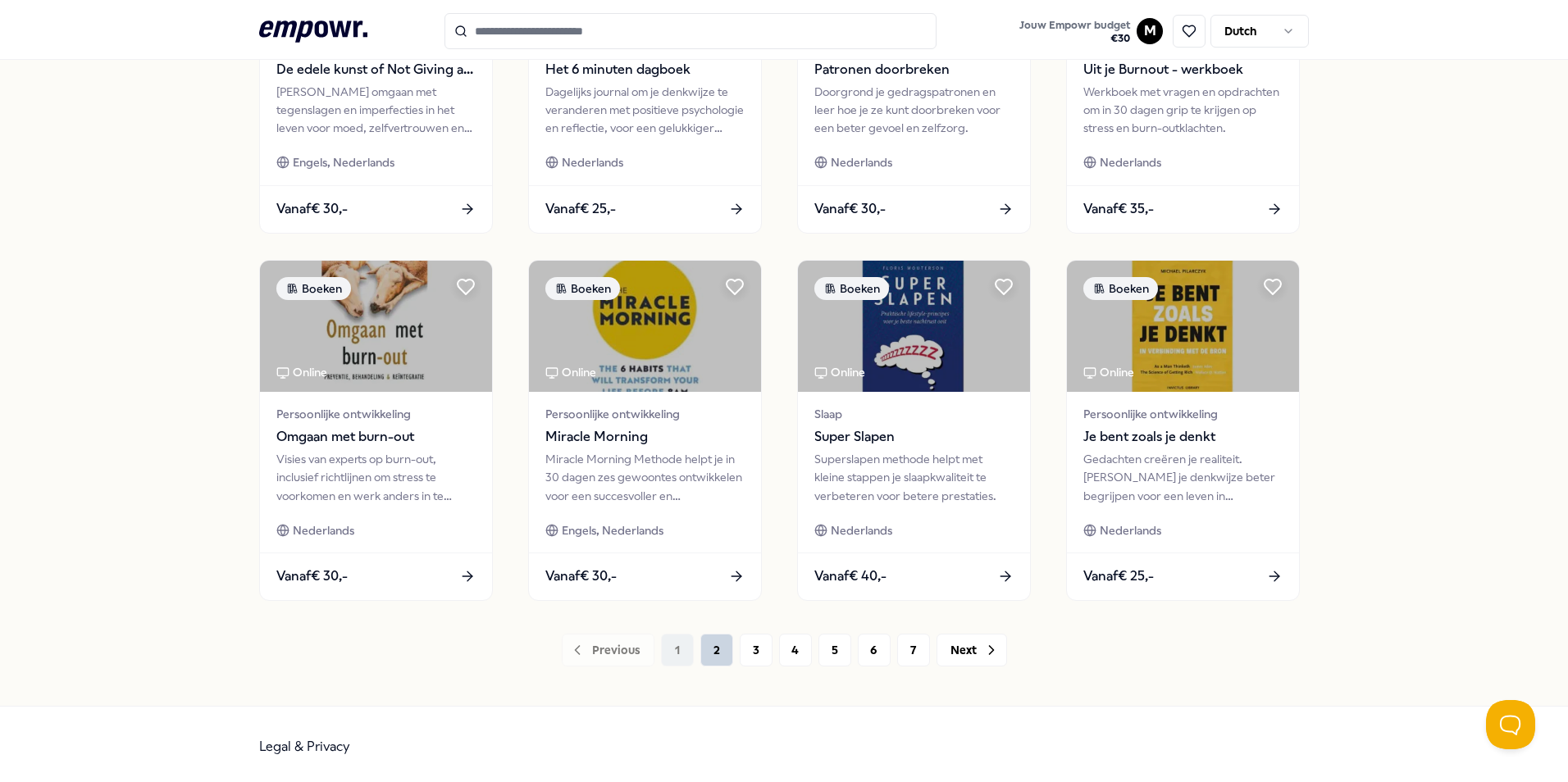
click at [709, 660] on button "2" at bounding box center [717, 650] width 33 height 33
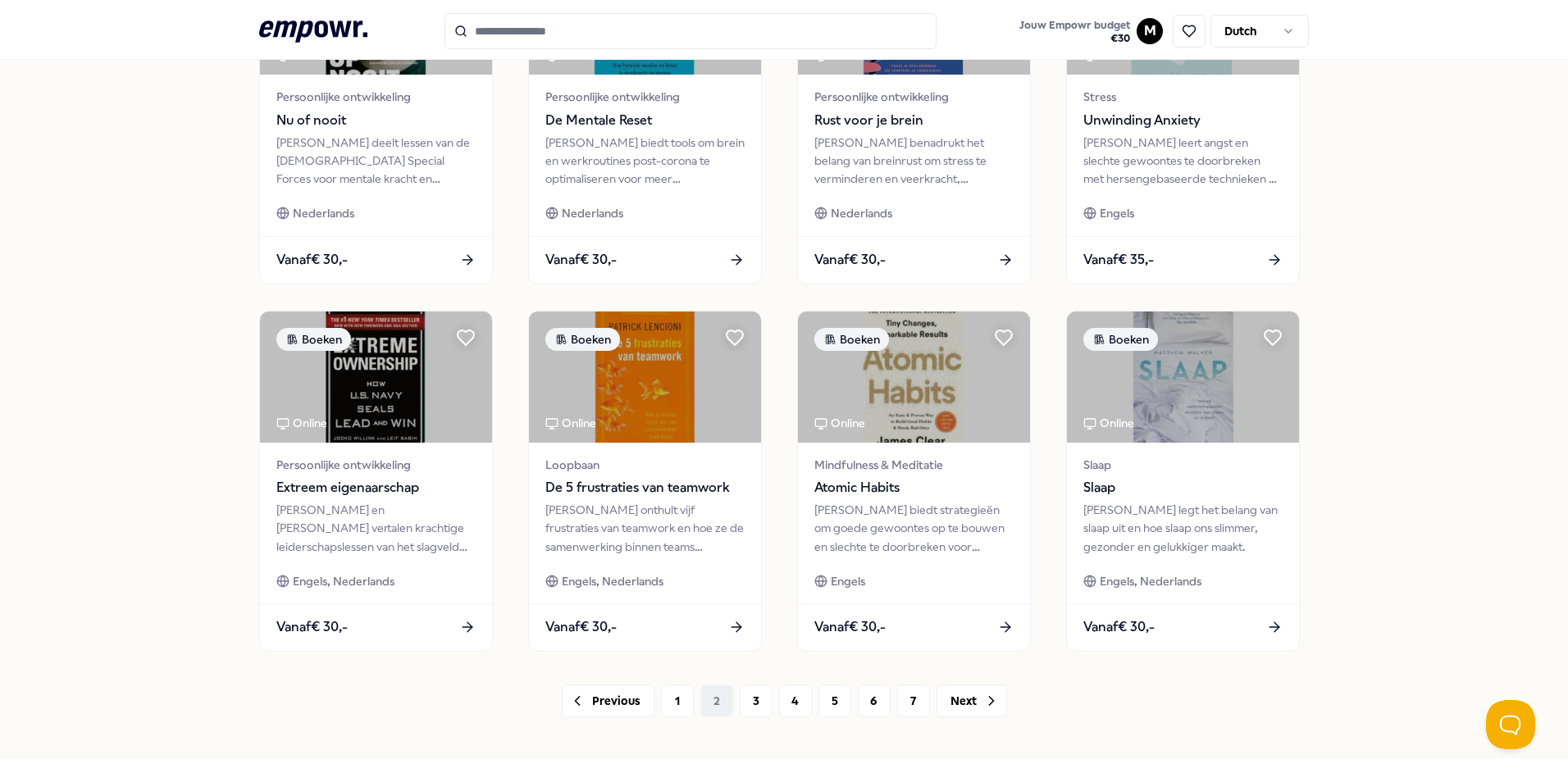
scroll to position [656, 0]
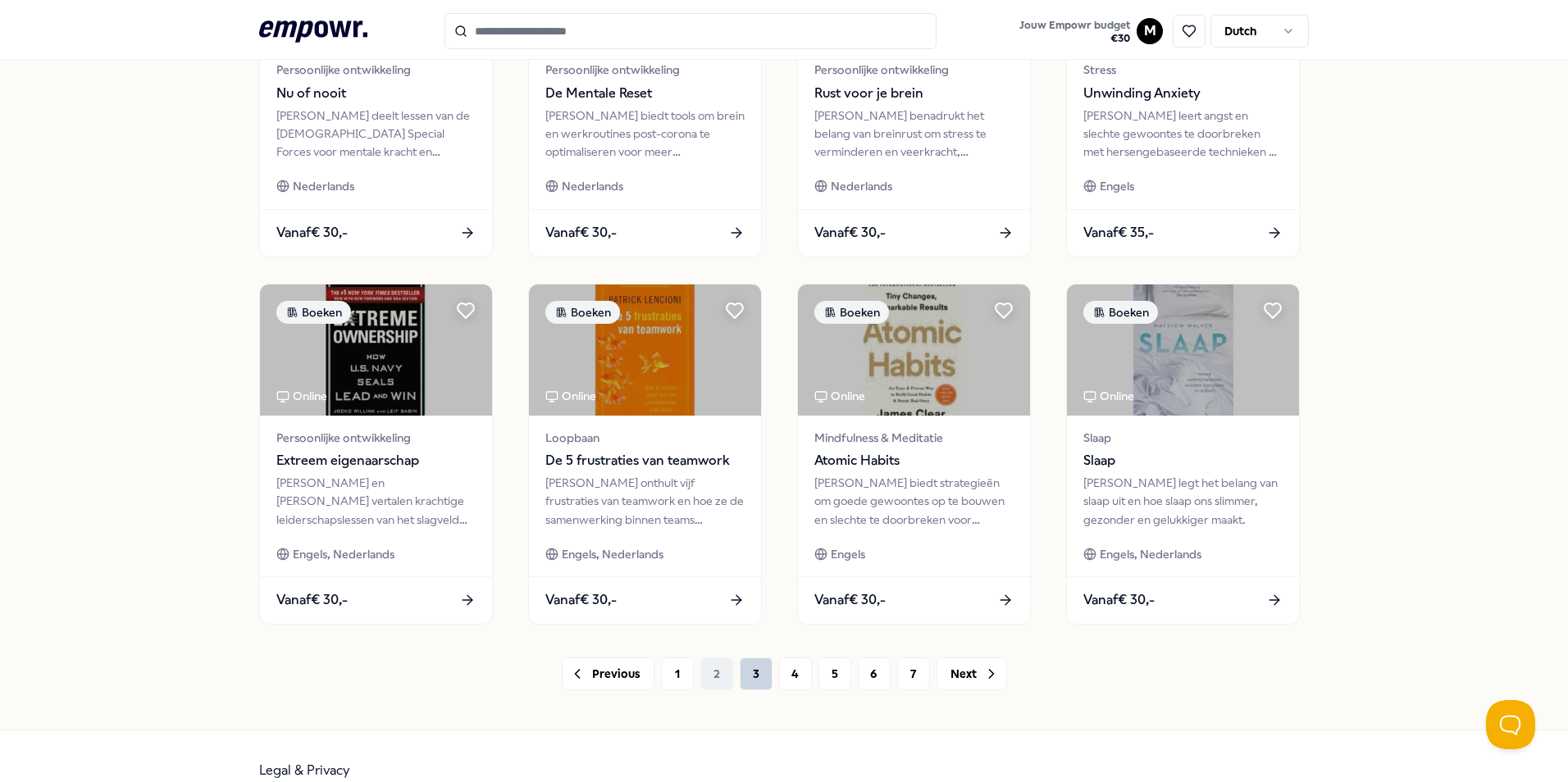
click at [749, 676] on button "3" at bounding box center [756, 673] width 33 height 33
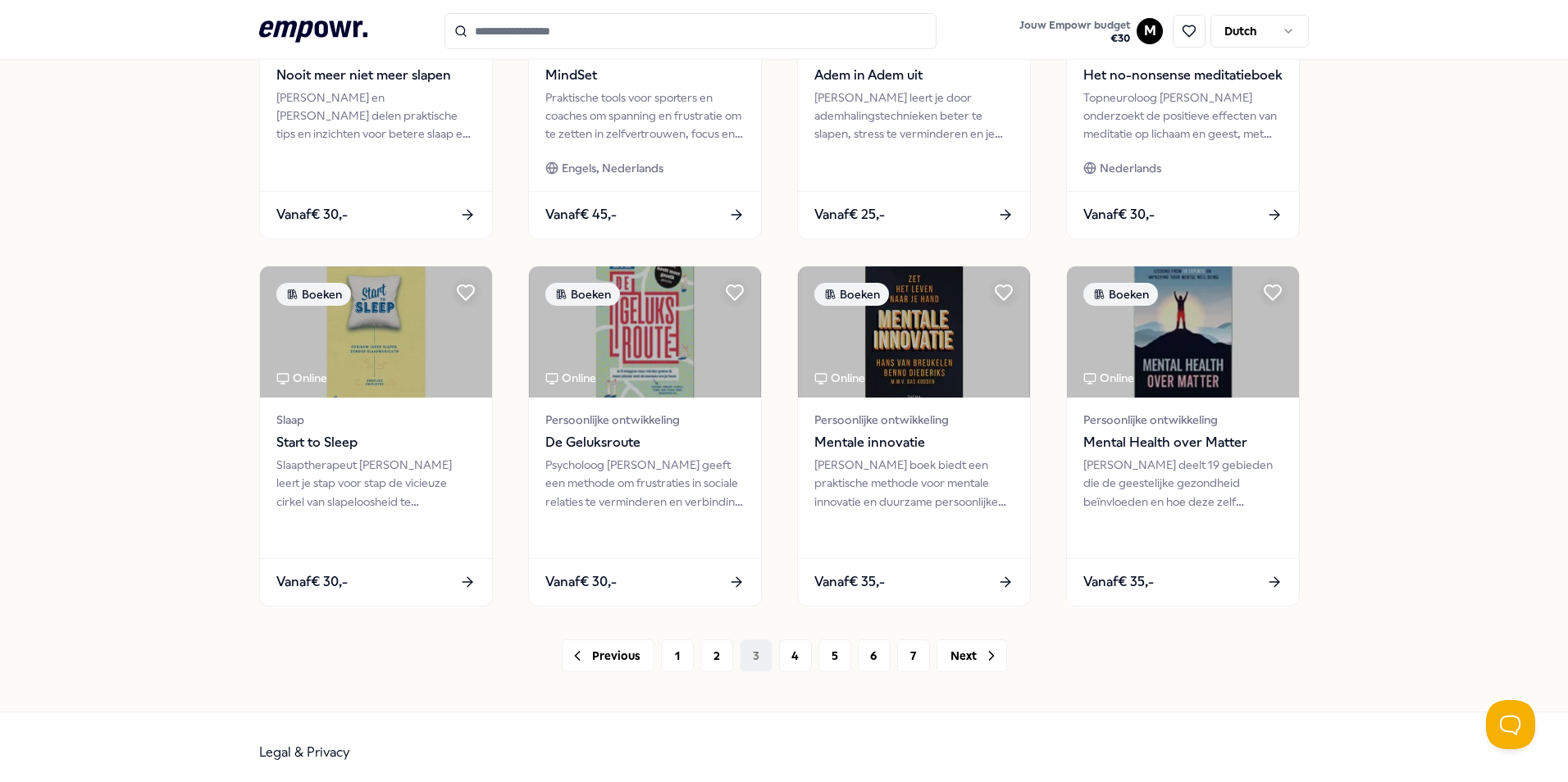
scroll to position [684, 0]
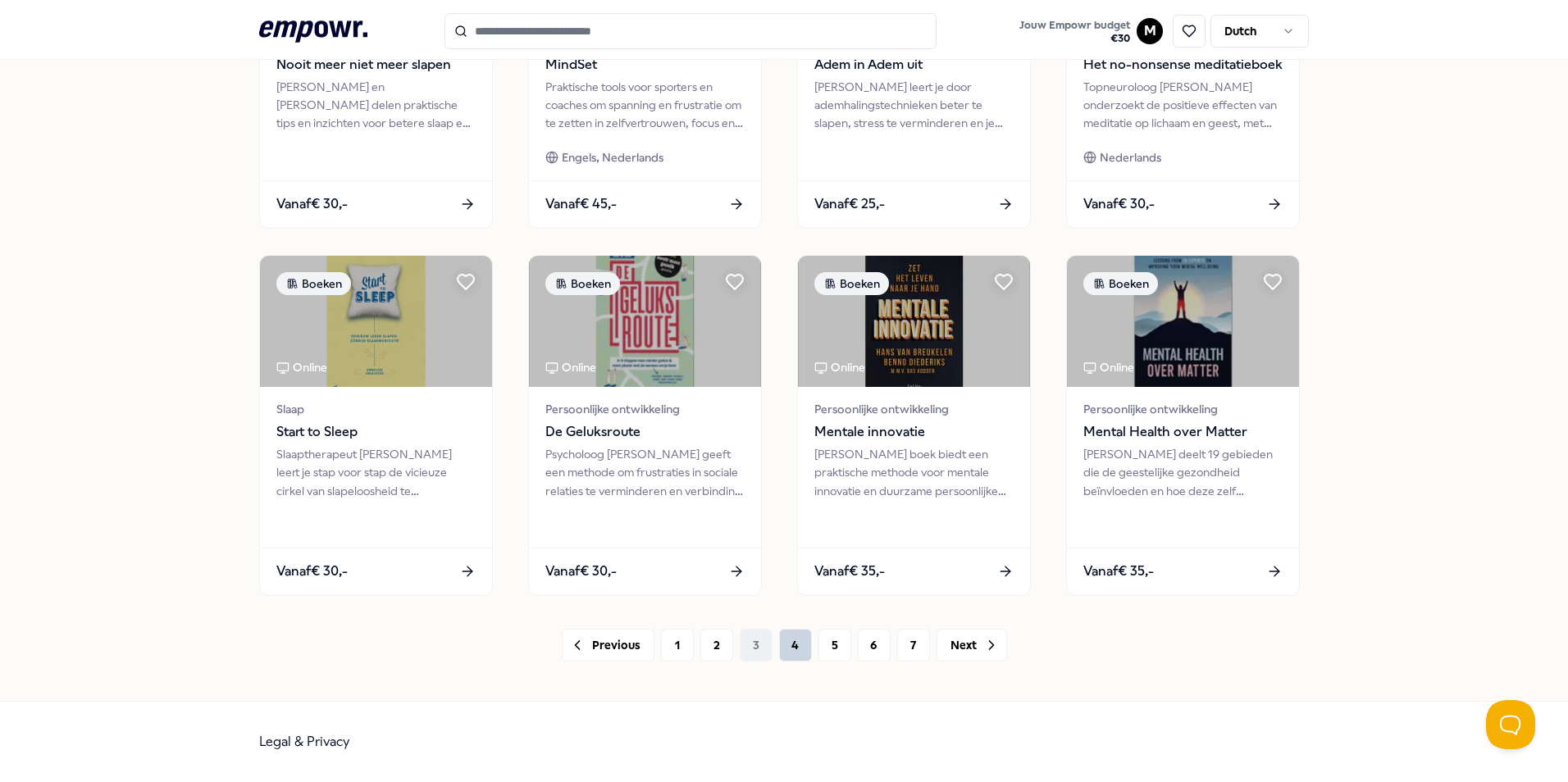
click at [797, 640] on button "4" at bounding box center [795, 645] width 33 height 33
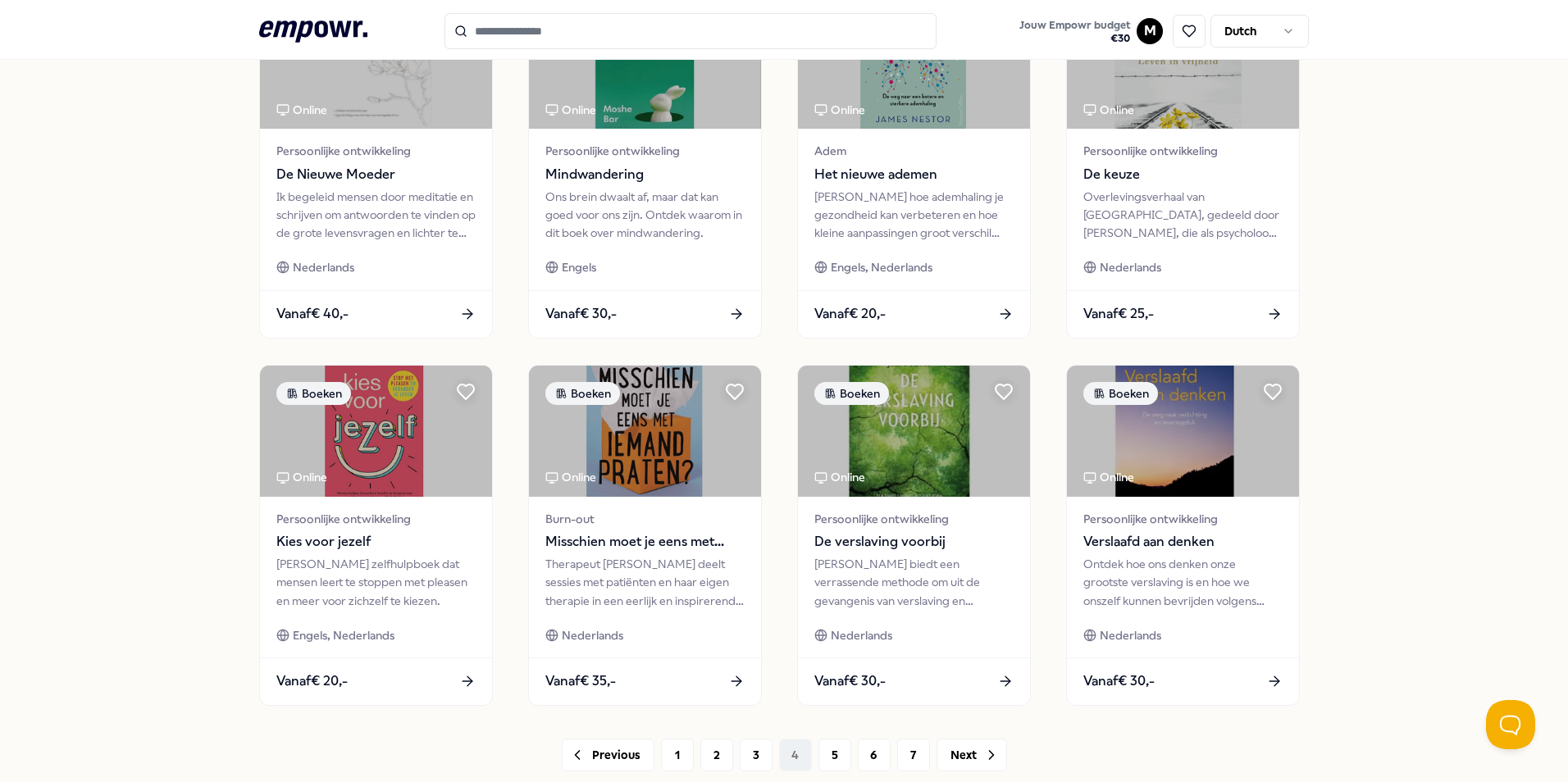
scroll to position [603, 0]
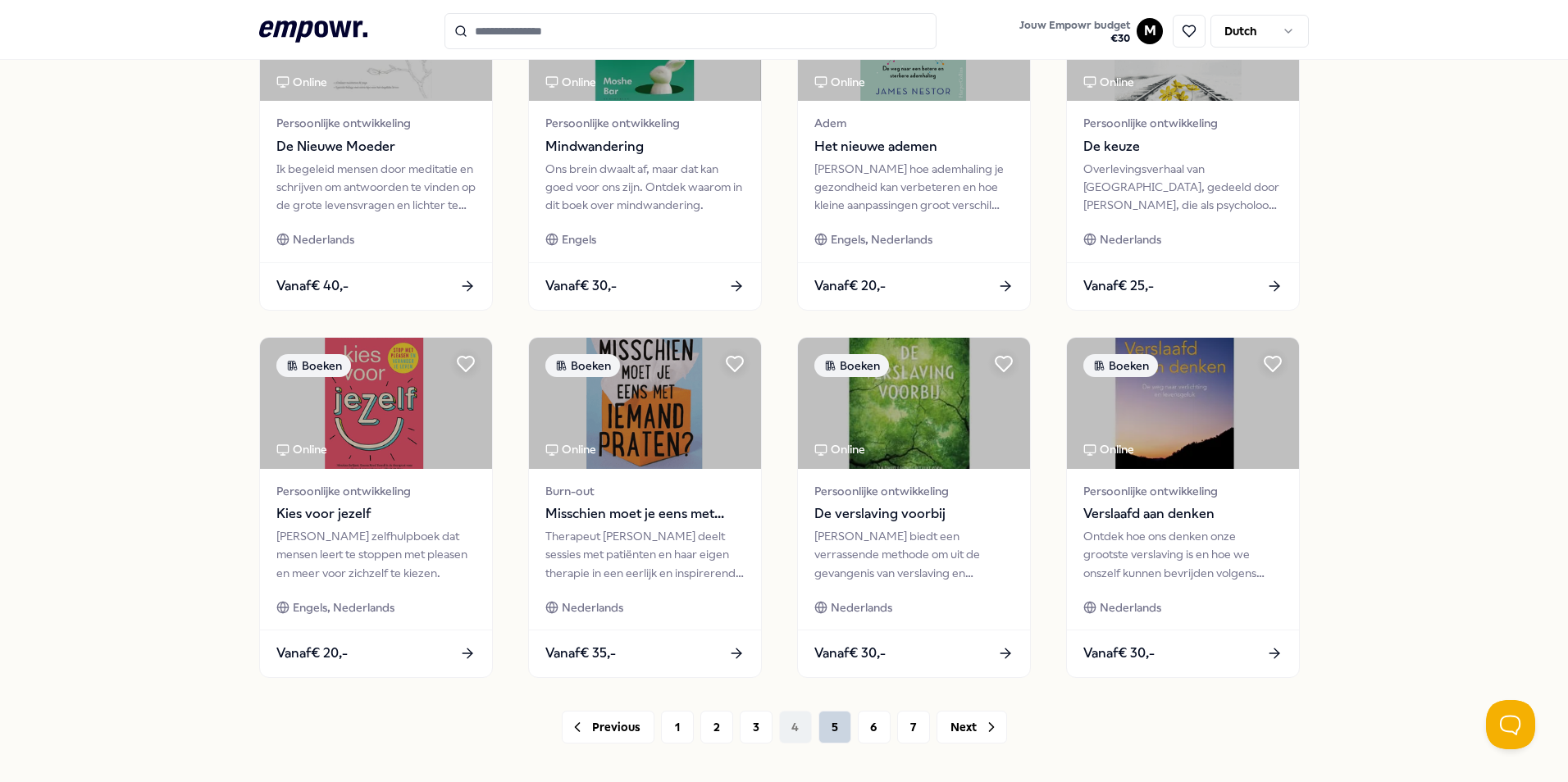
click at [824, 733] on button "5" at bounding box center [835, 727] width 33 height 33
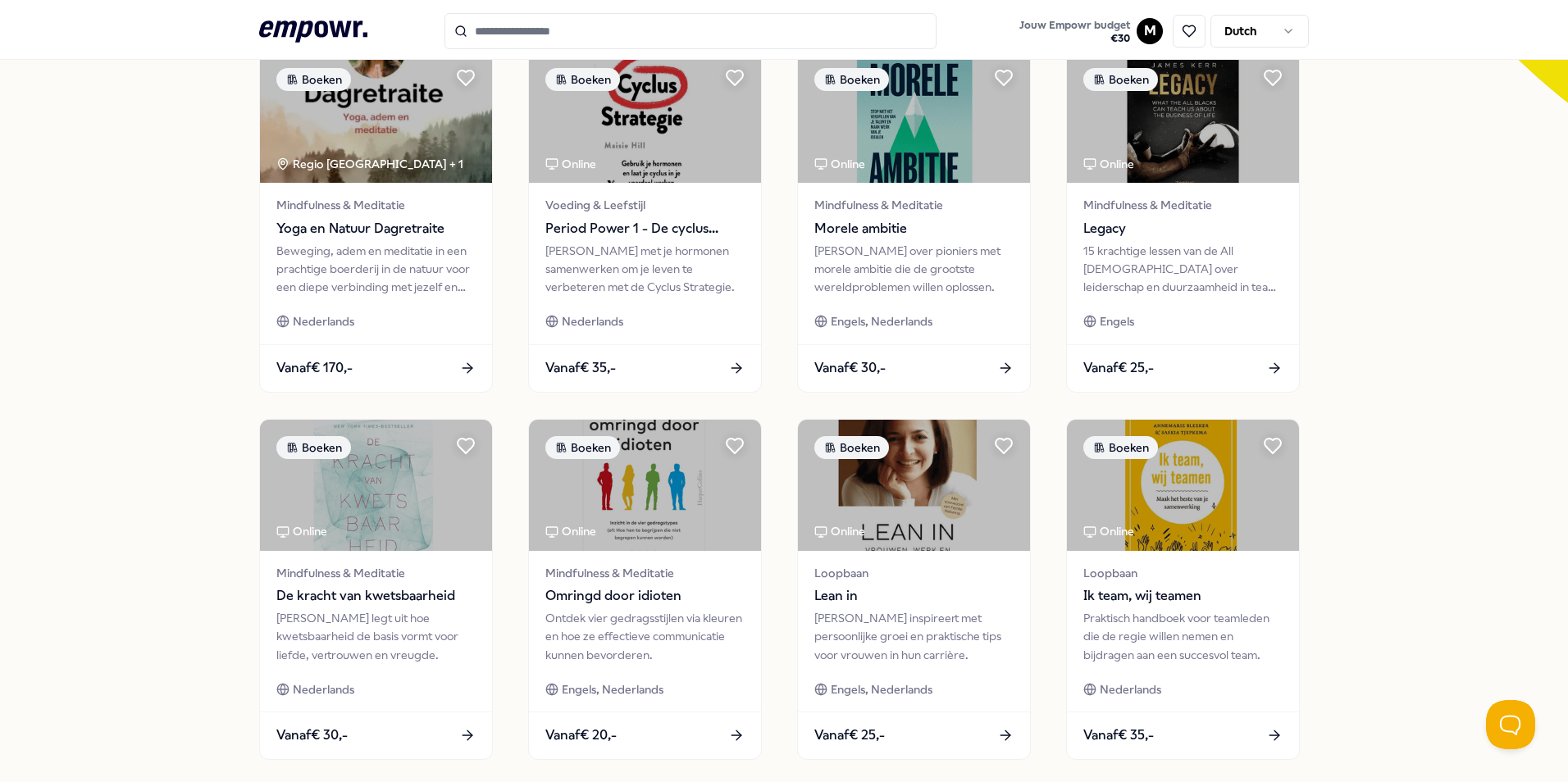
scroll to position [603, 0]
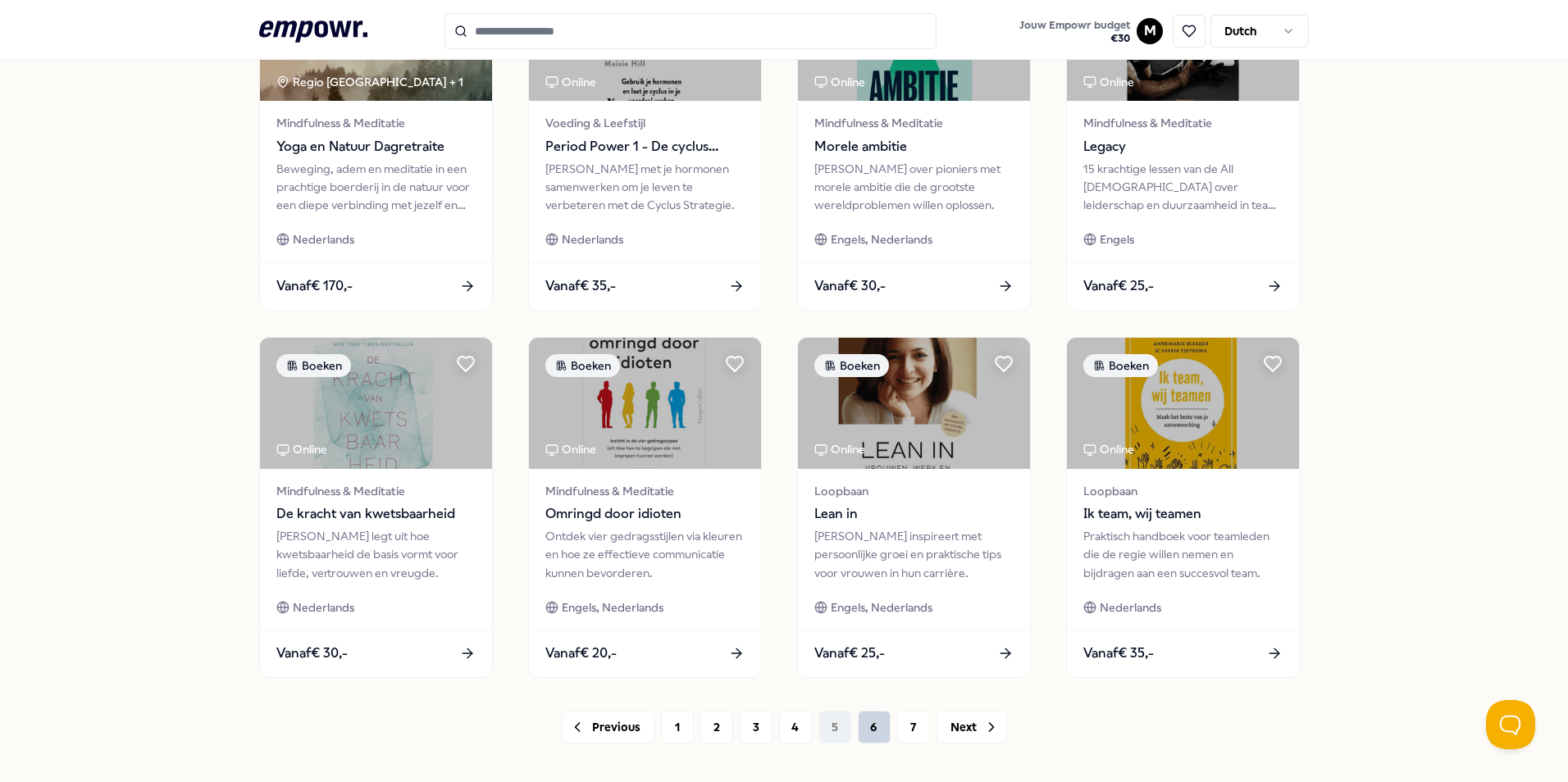
click at [874, 723] on button "6" at bounding box center [874, 727] width 33 height 33
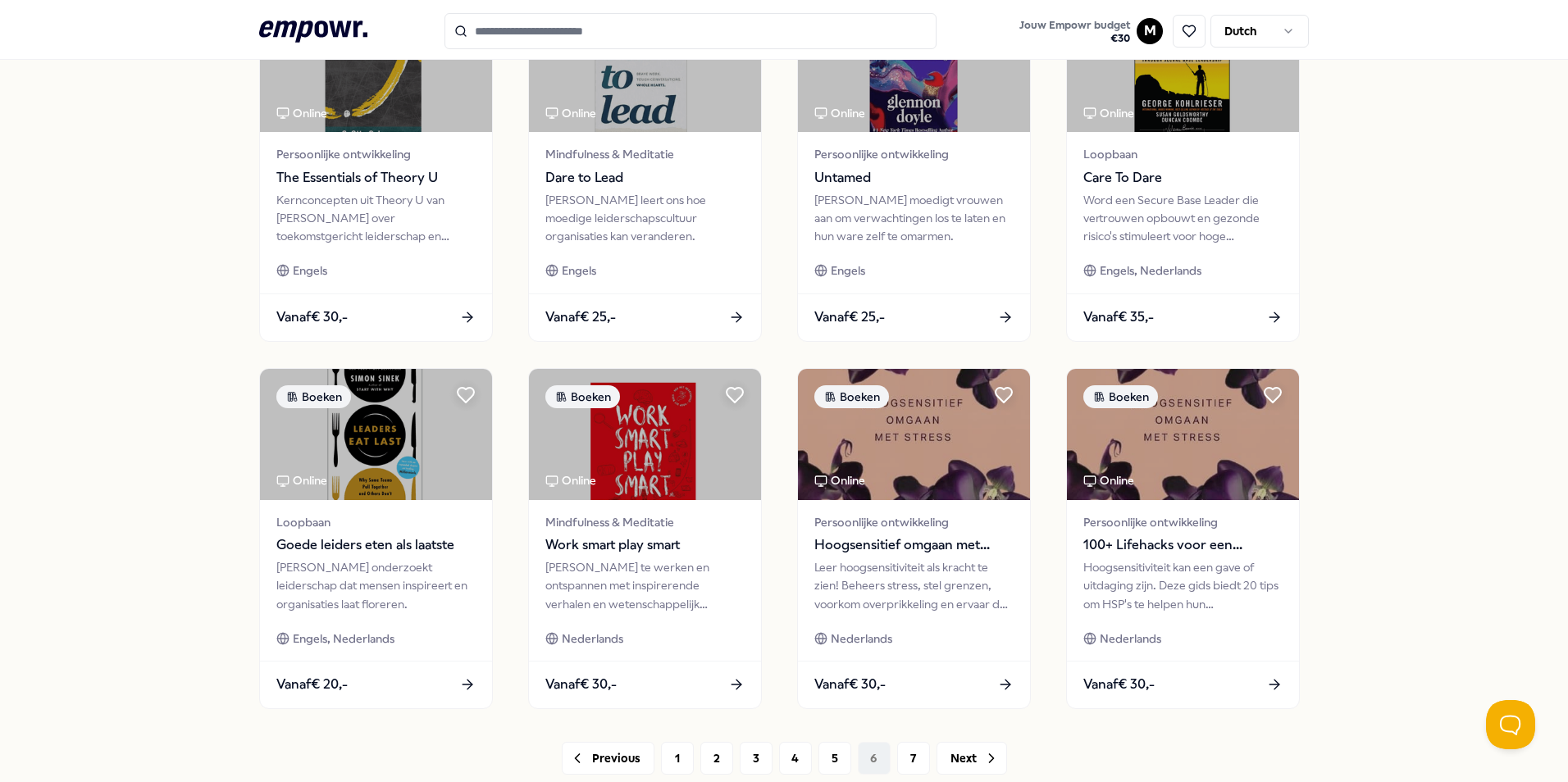
scroll to position [603, 0]
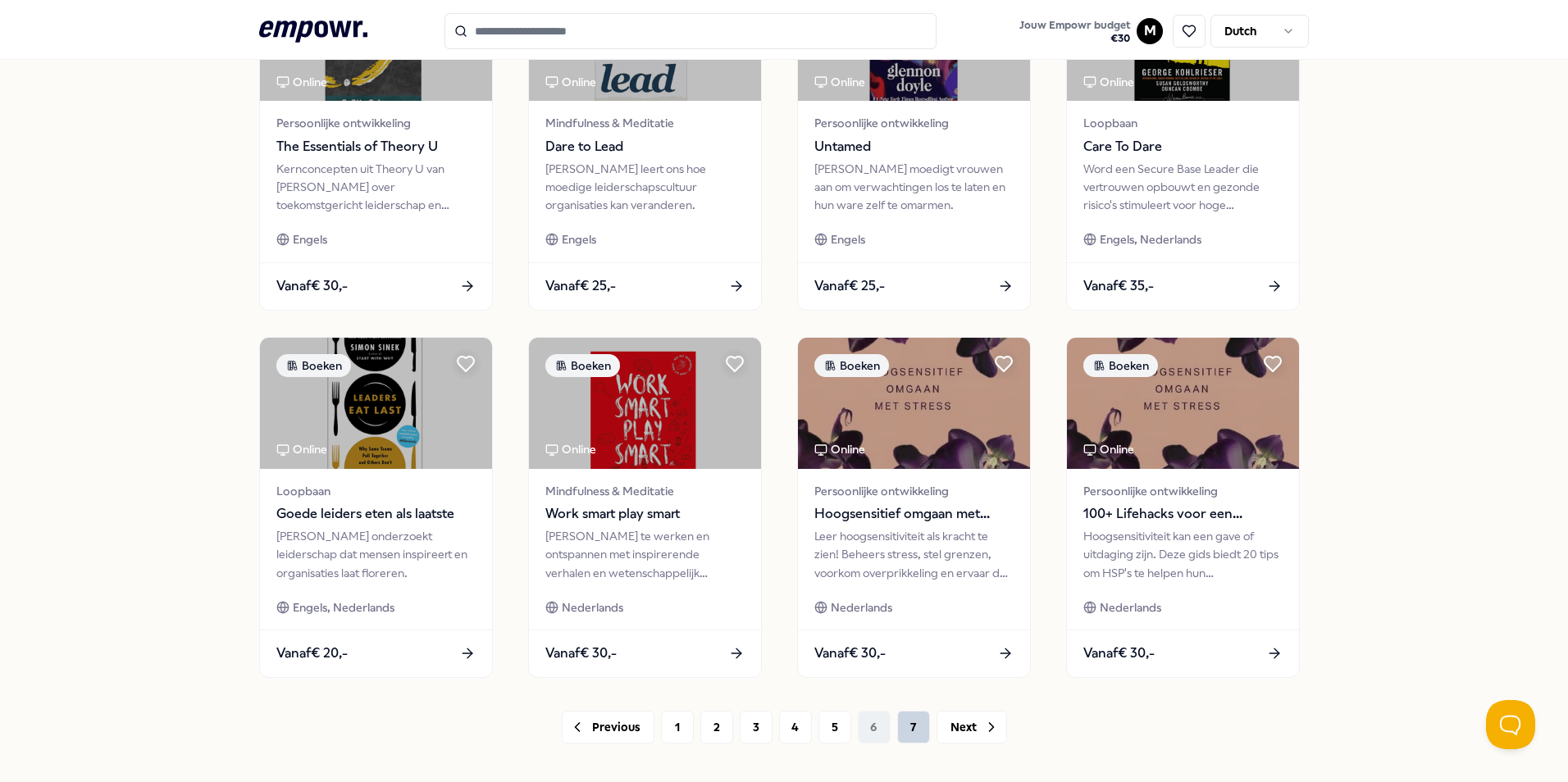
click at [908, 731] on button "7" at bounding box center [913, 727] width 33 height 33
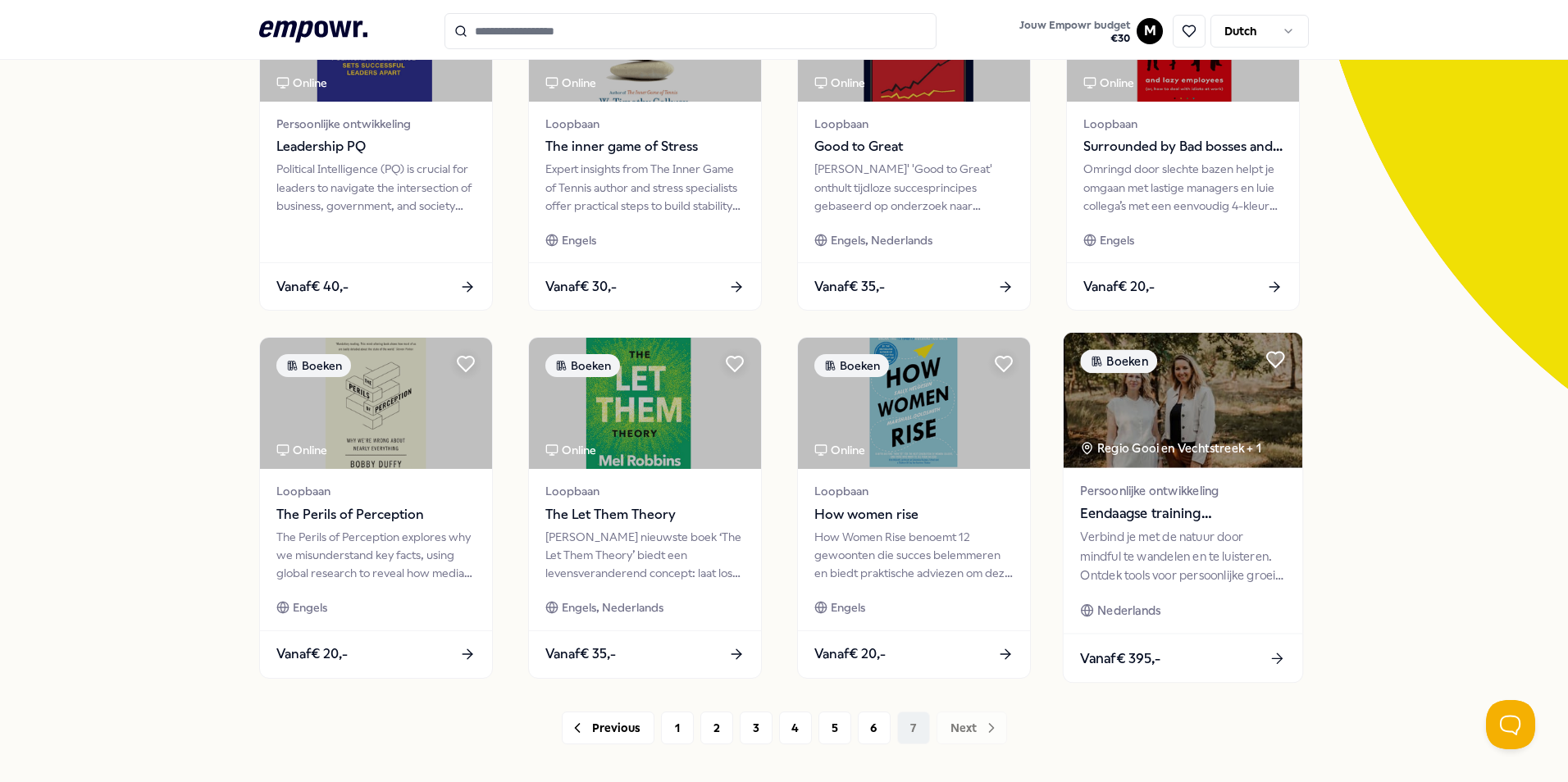
scroll to position [317, 0]
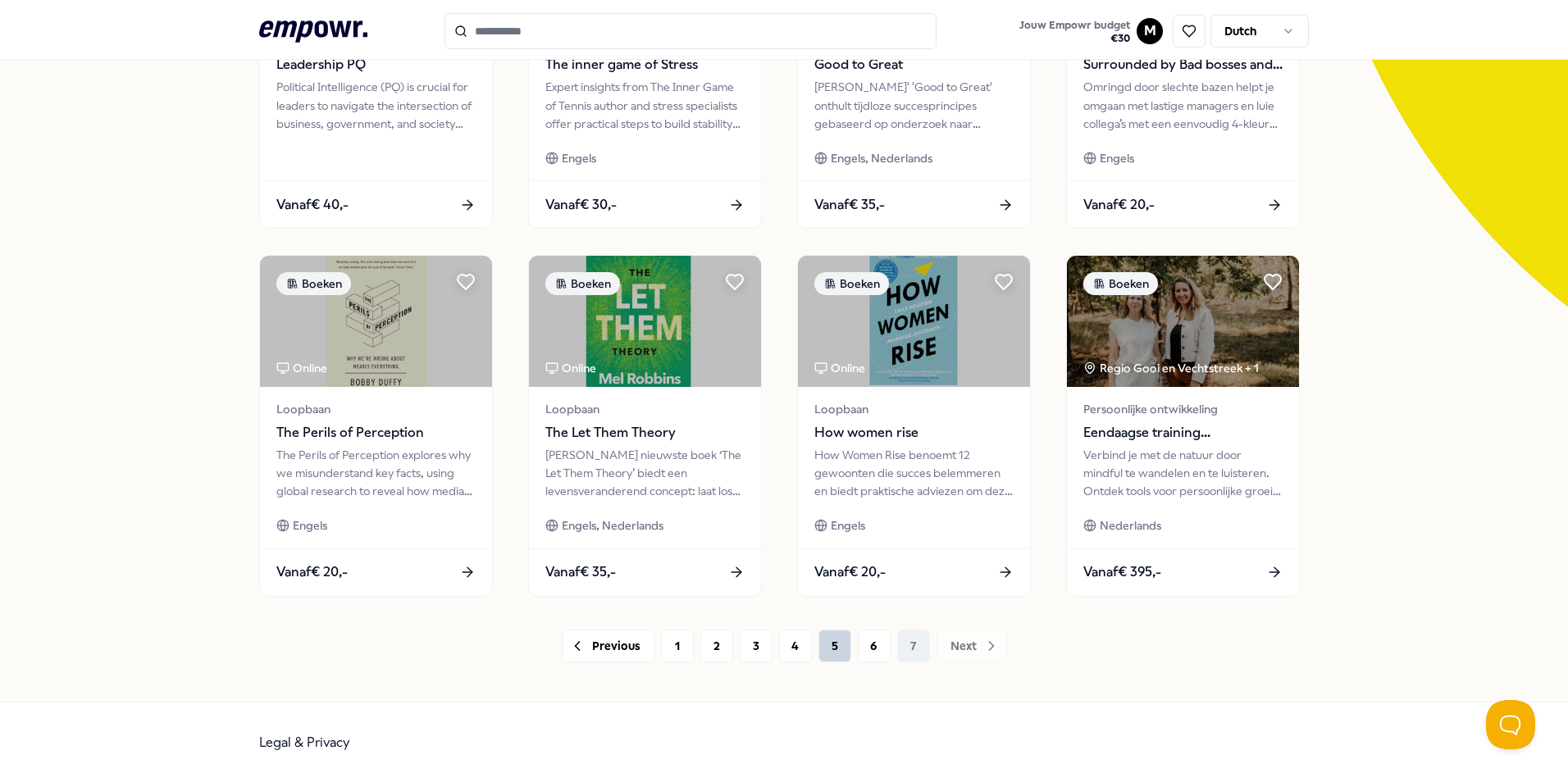
click at [823, 649] on button "5" at bounding box center [835, 645] width 33 height 33
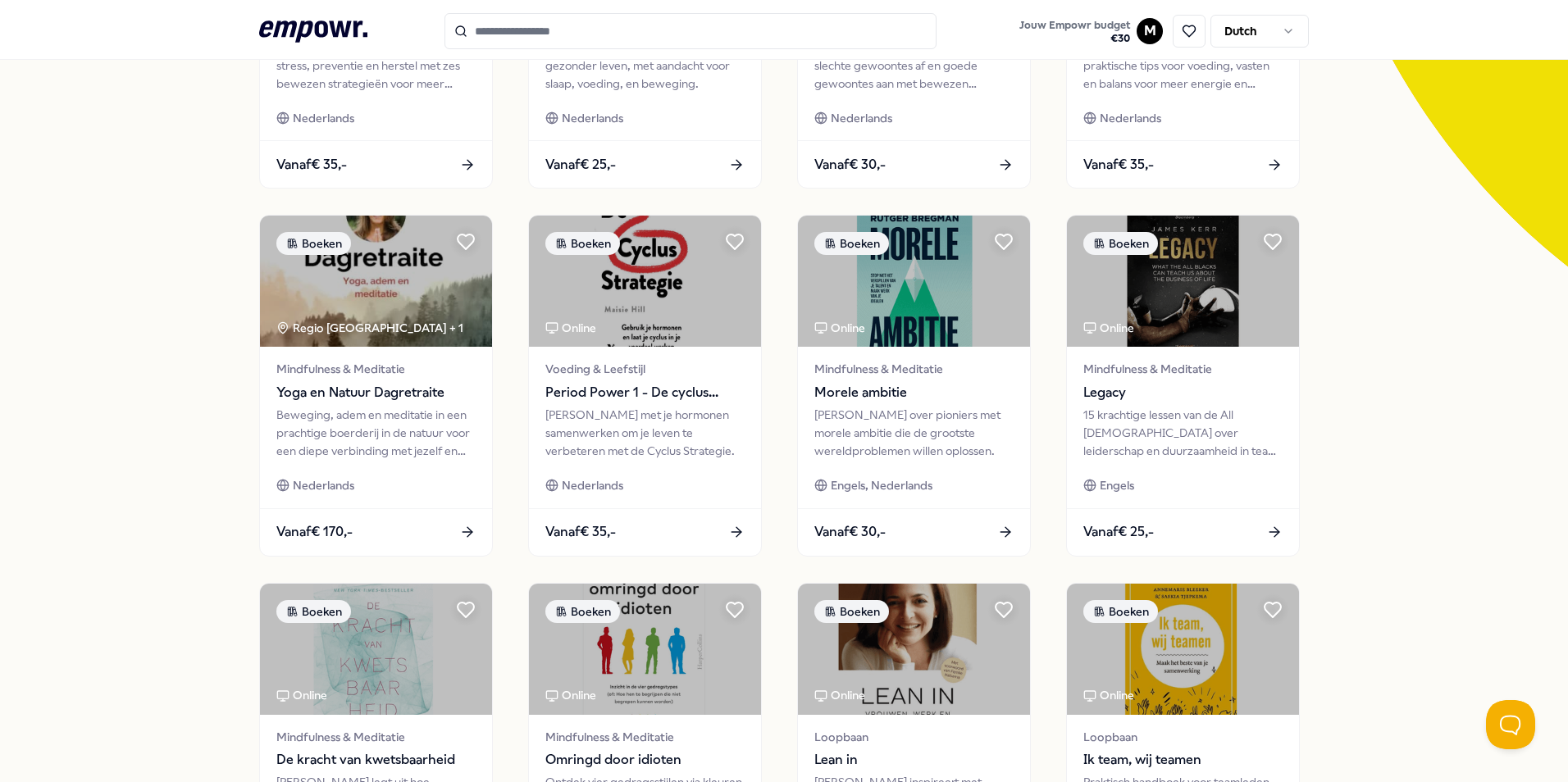
scroll to position [439, 0]
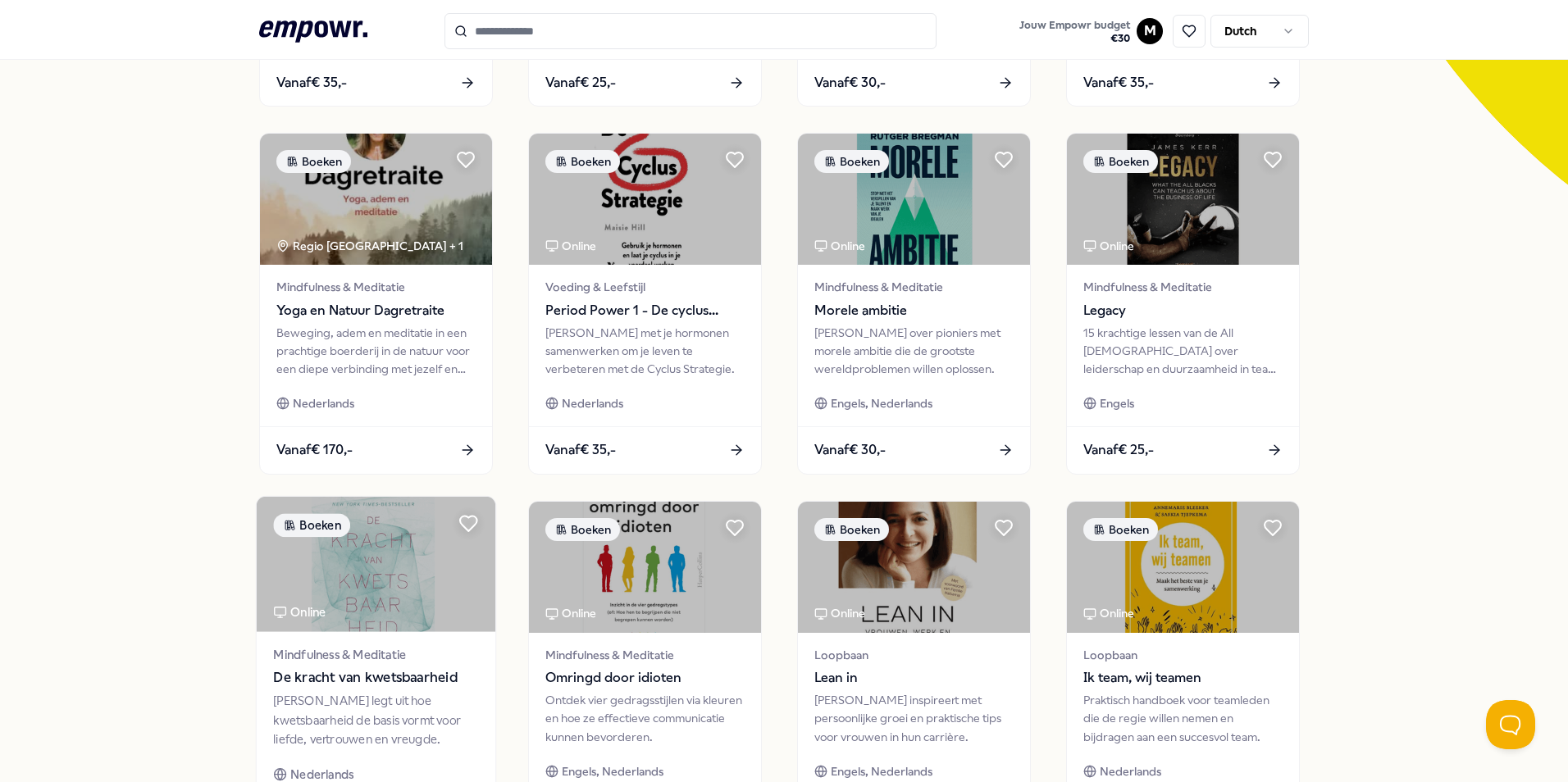
click at [435, 683] on span "De kracht van kwetsbaarheid" at bounding box center [375, 678] width 205 height 21
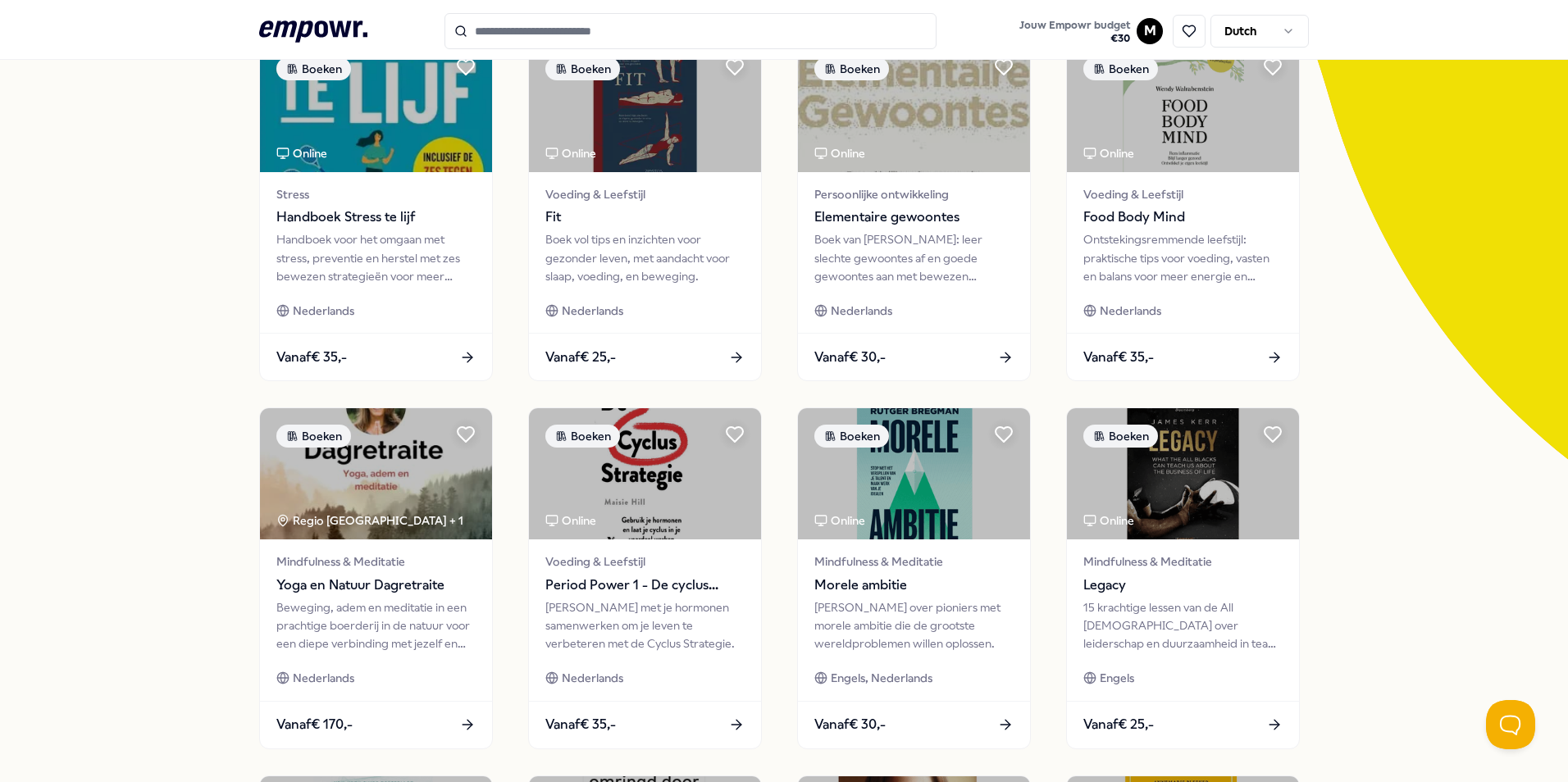
scroll to position [246, 0]
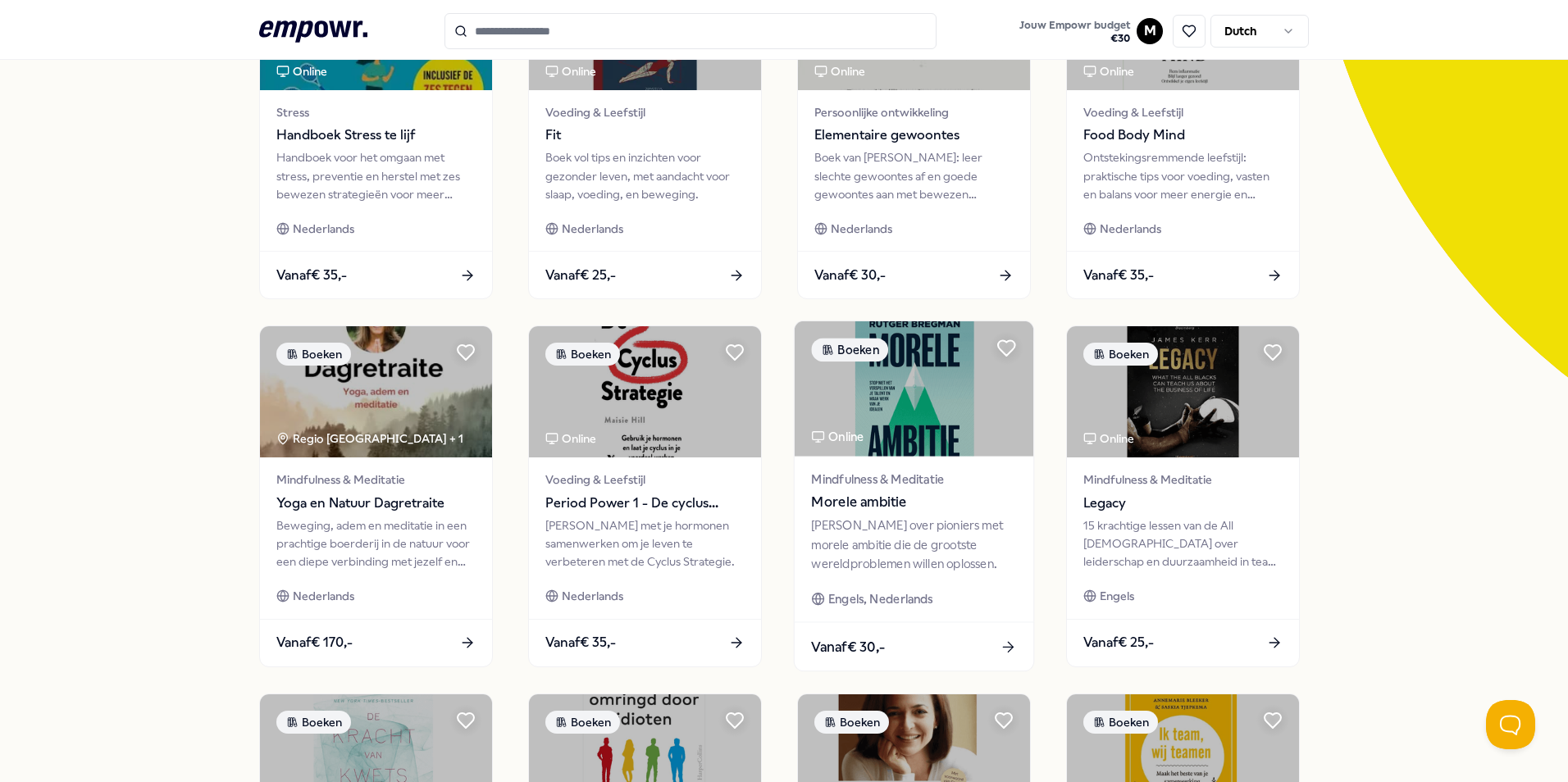
click at [813, 506] on span "Morele ambitie" at bounding box center [913, 502] width 205 height 21
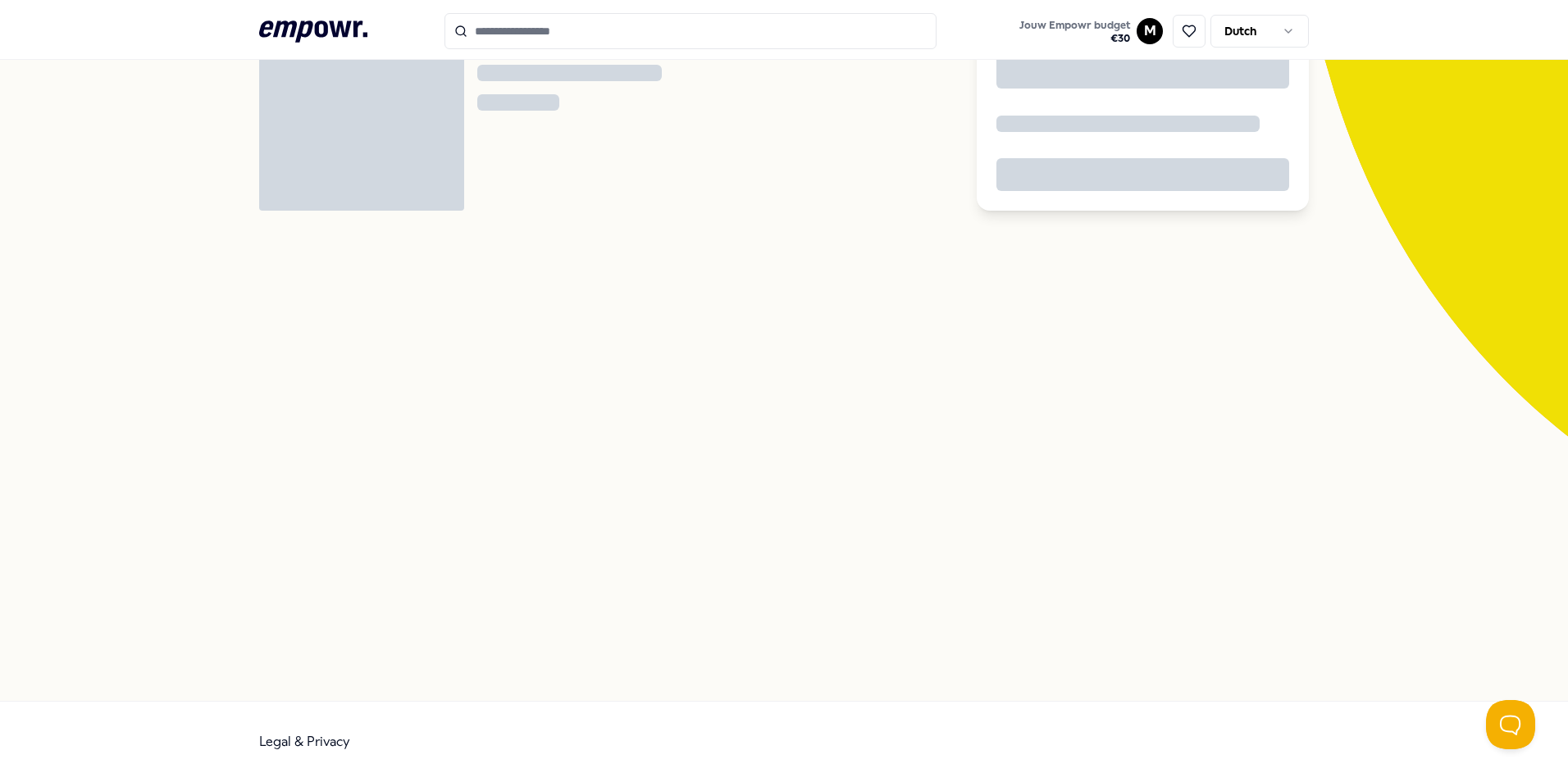
scroll to position [106, 0]
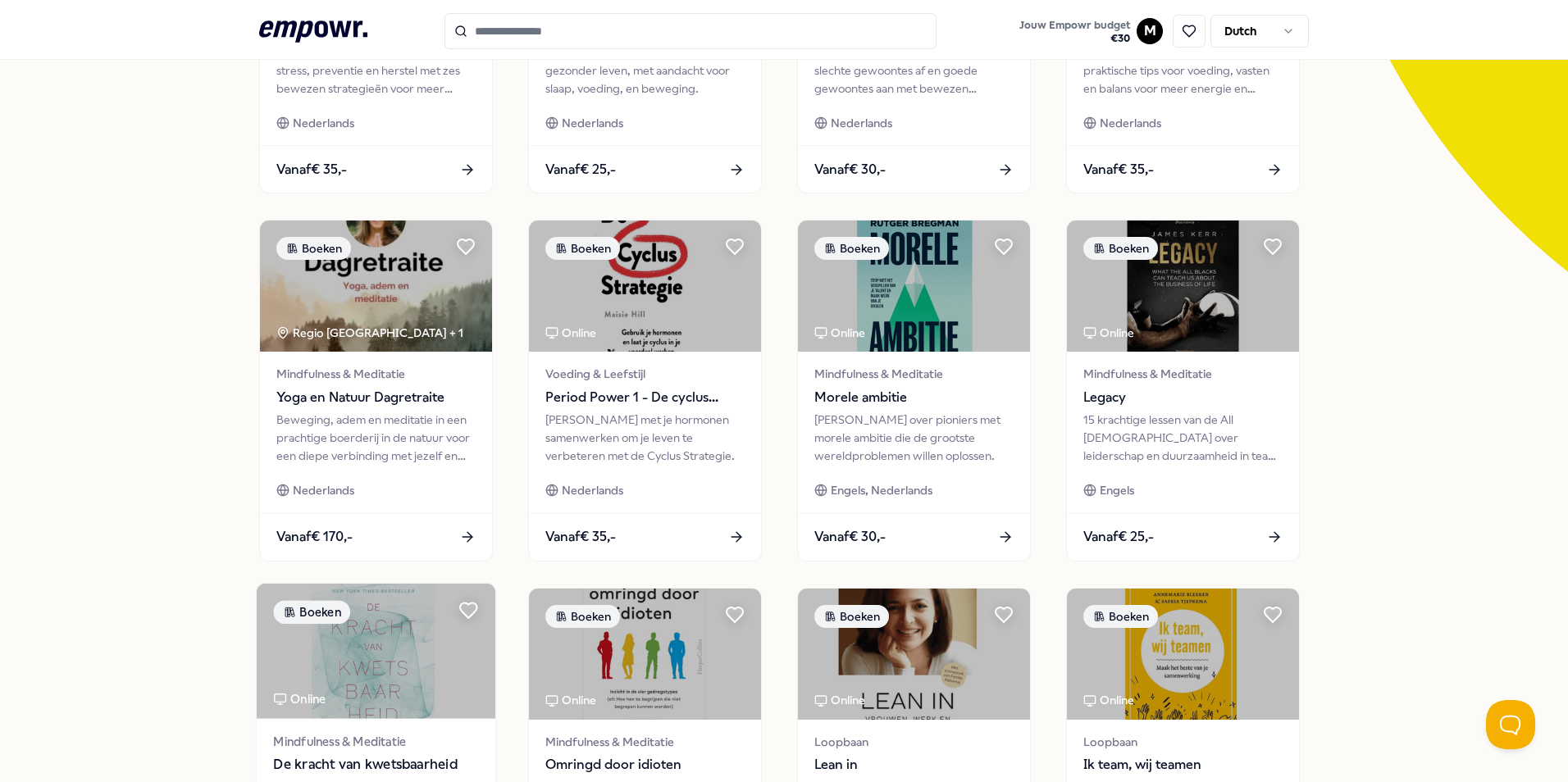
click at [379, 635] on img at bounding box center [376, 651] width 239 height 136
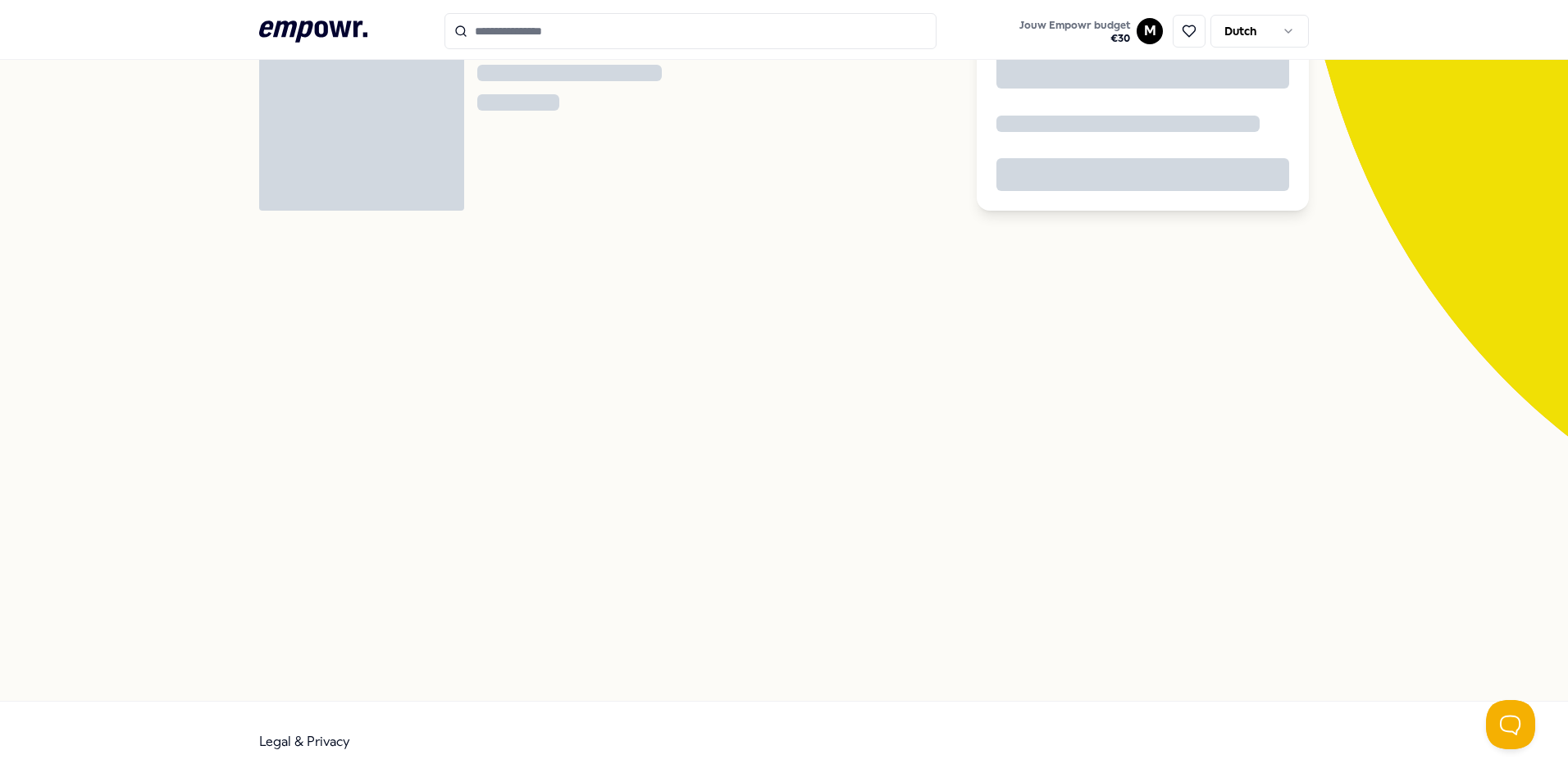
scroll to position [106, 0]
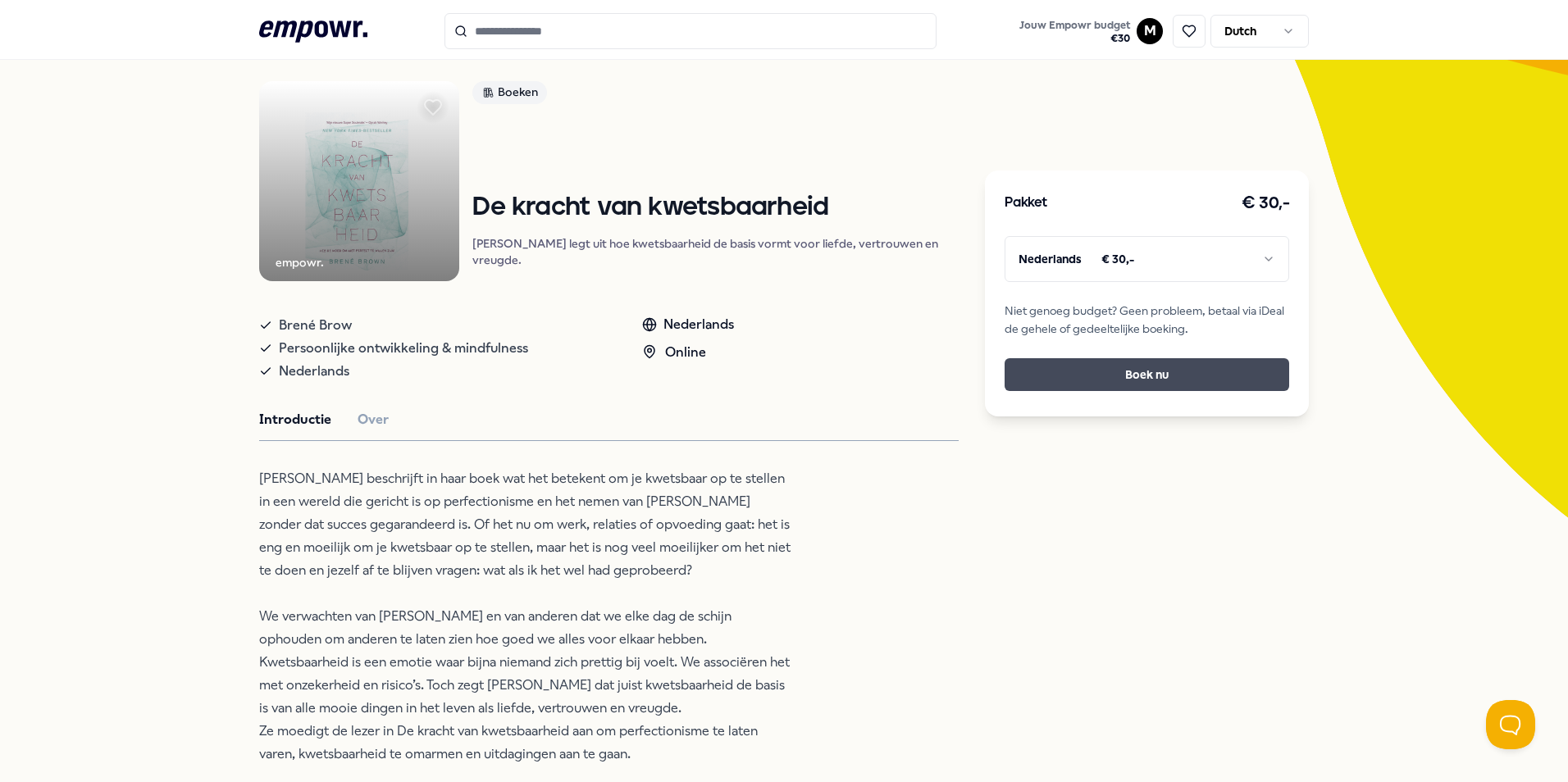
click at [1100, 373] on button "Boek nu" at bounding box center [1147, 374] width 285 height 33
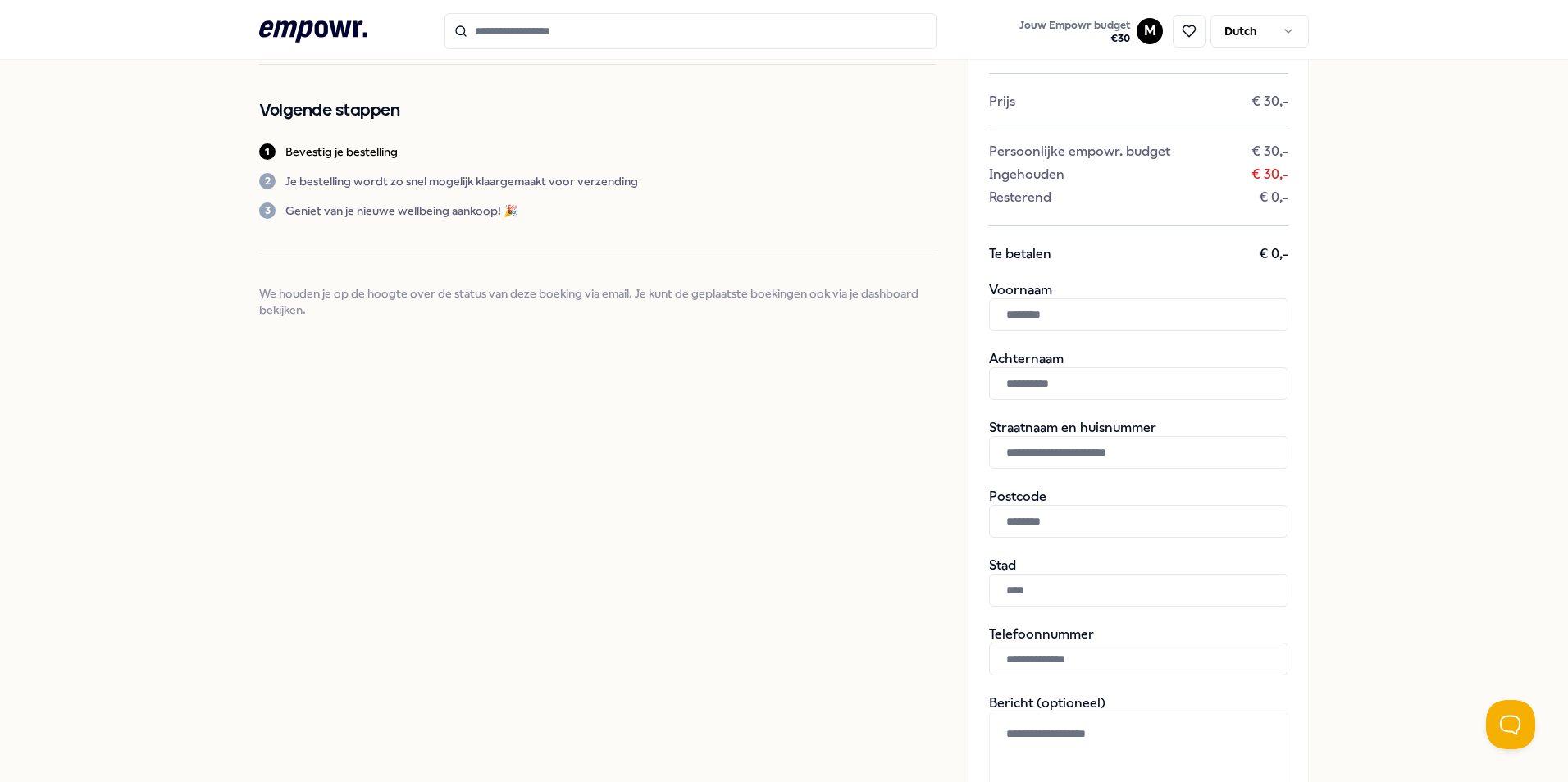
scroll to position [82, 0]
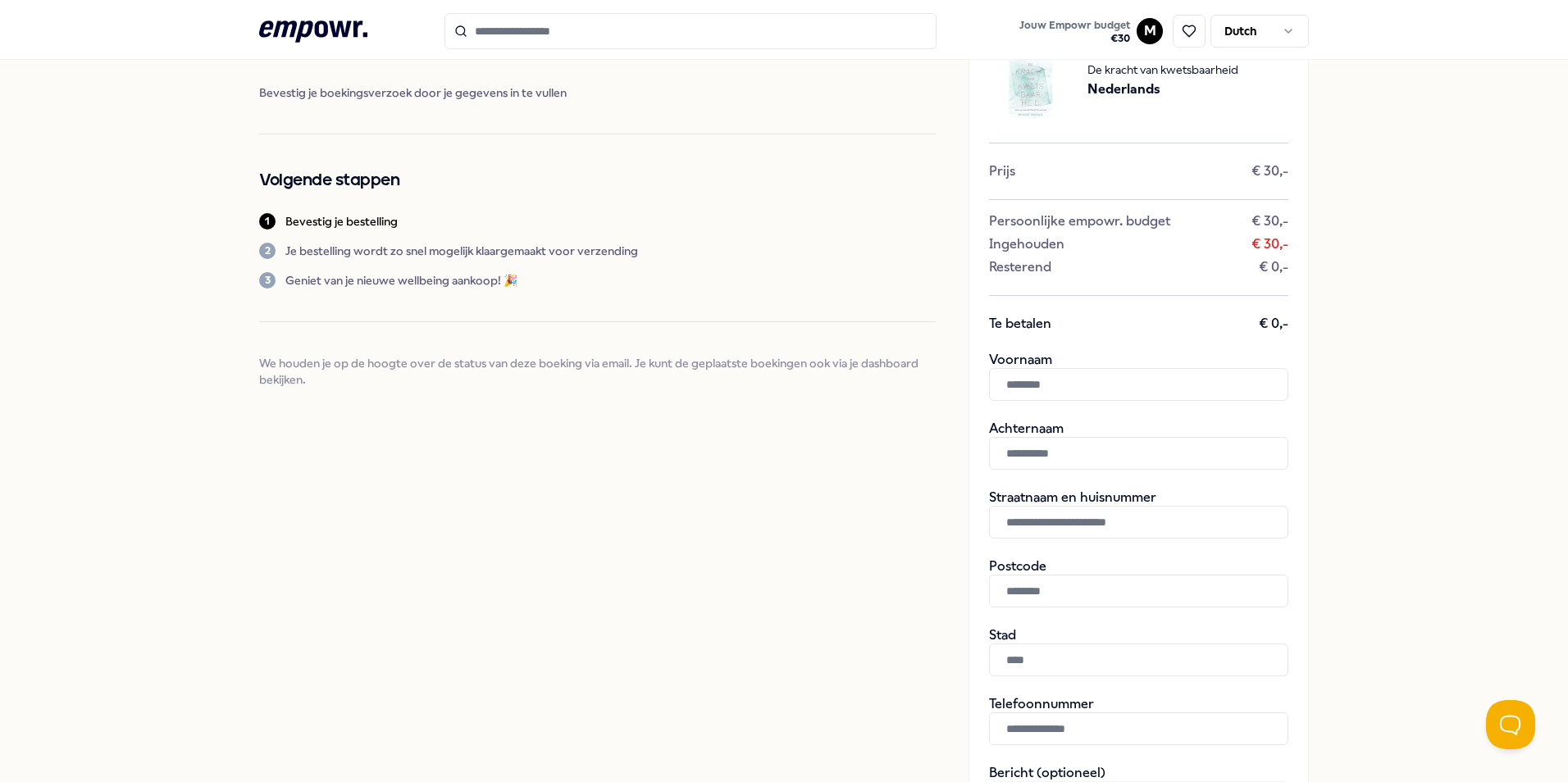
click at [1070, 388] on input "text" at bounding box center [1138, 384] width 299 height 33
type input "*********"
click at [1088, 449] on input "text" at bounding box center [1138, 453] width 299 height 33
type input "******"
click at [1107, 524] on input "text" at bounding box center [1138, 522] width 299 height 33
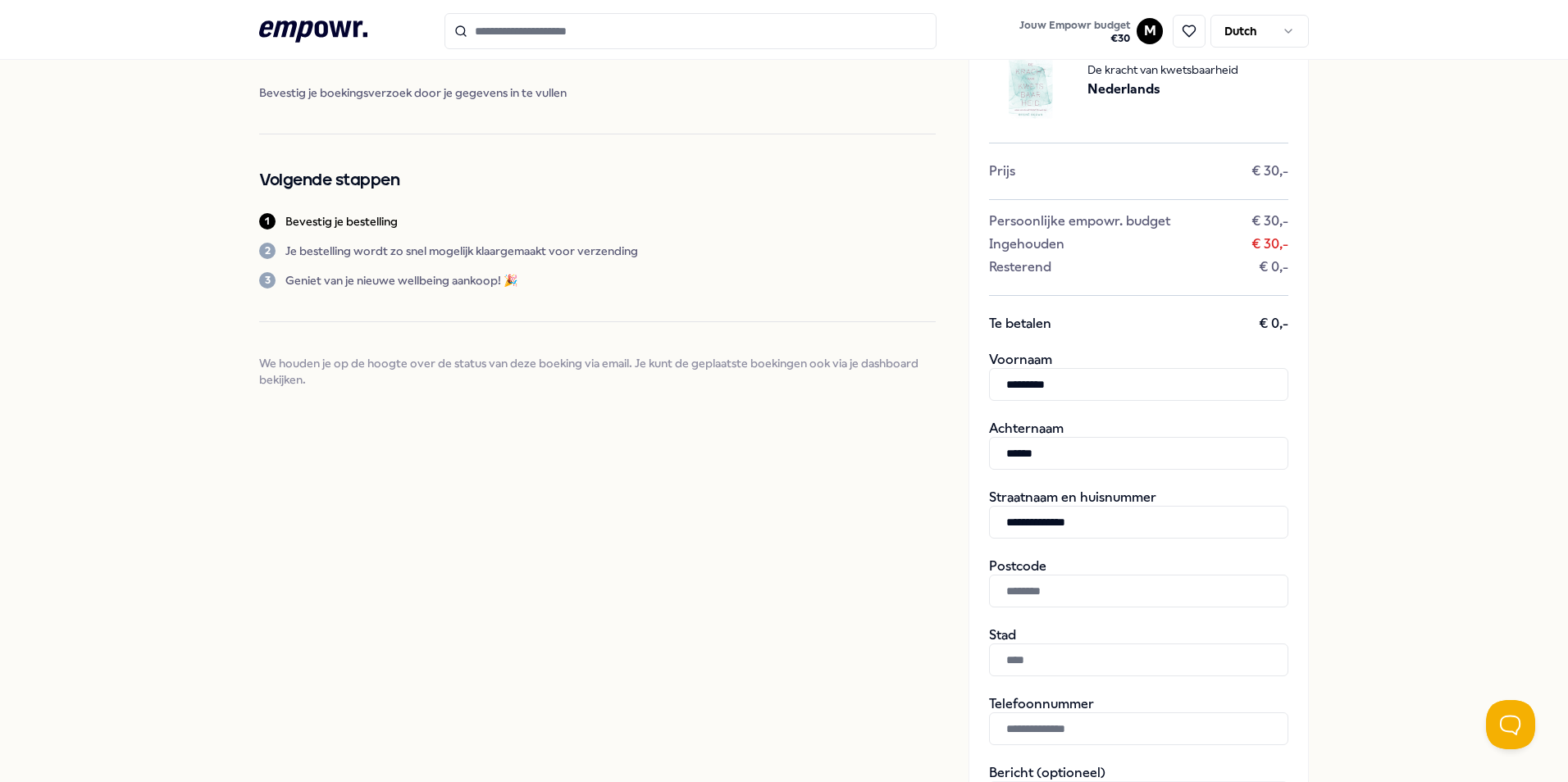
type input "**********"
click at [1062, 592] on input "text" at bounding box center [1138, 591] width 299 height 33
type input "******"
click at [1058, 655] on input "text" at bounding box center [1138, 660] width 299 height 33
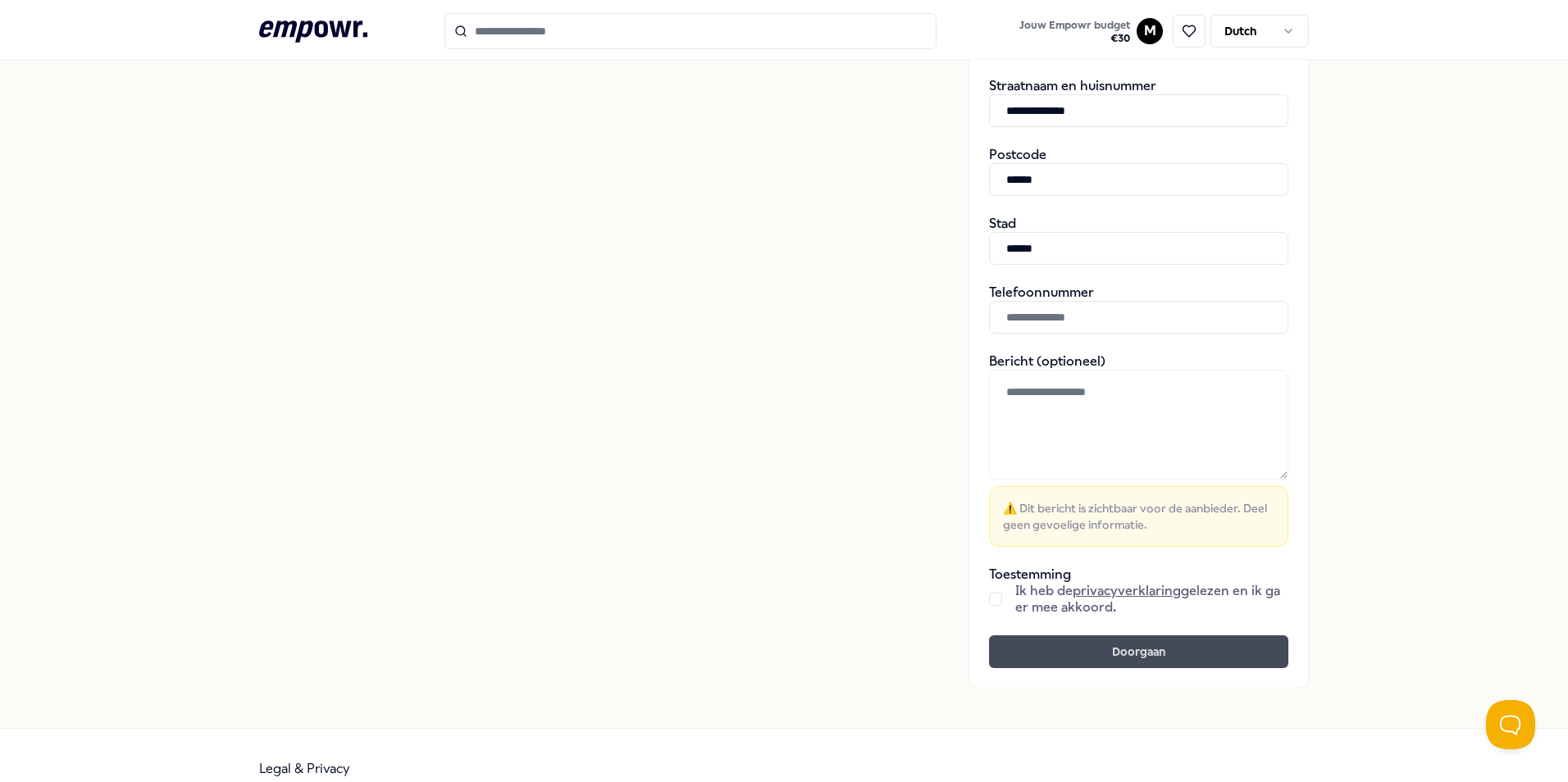
scroll to position [521, 0]
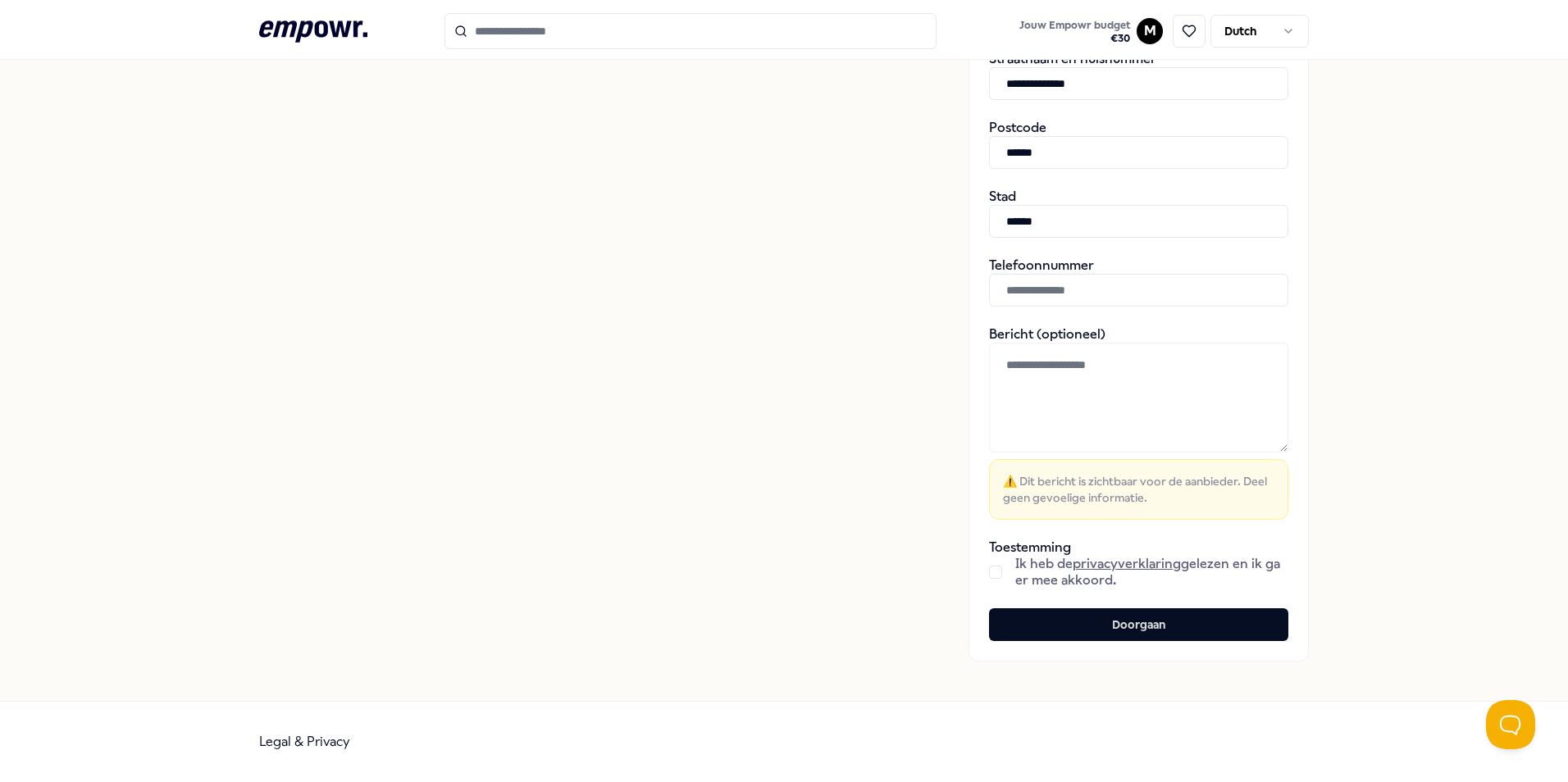
type input "******"
click at [991, 575] on button "button" at bounding box center [996, 572] width 13 height 13
click at [1066, 627] on button "Doorgaan" at bounding box center [1138, 624] width 299 height 33
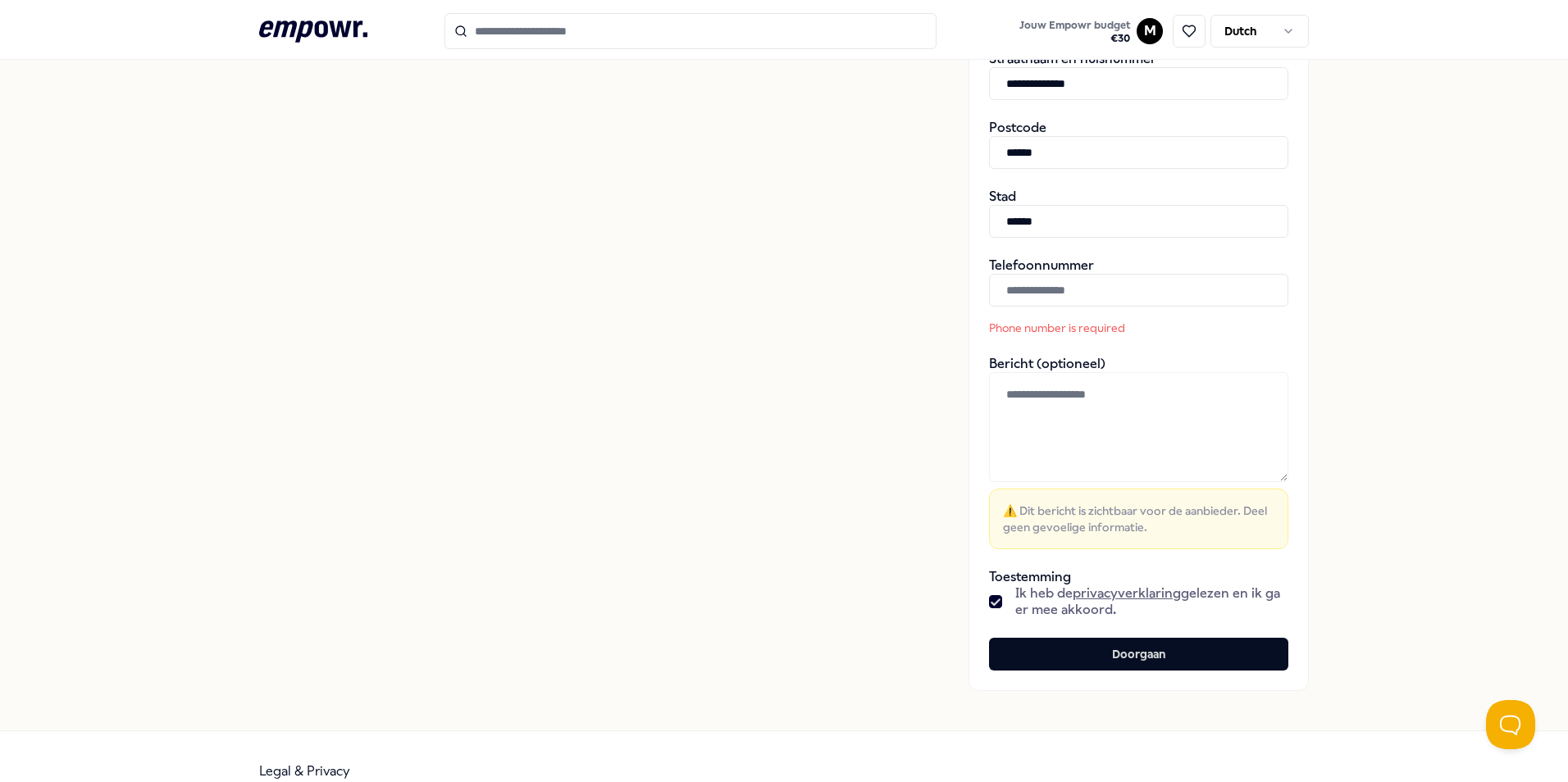
click at [1050, 297] on input "text" at bounding box center [1138, 290] width 299 height 33
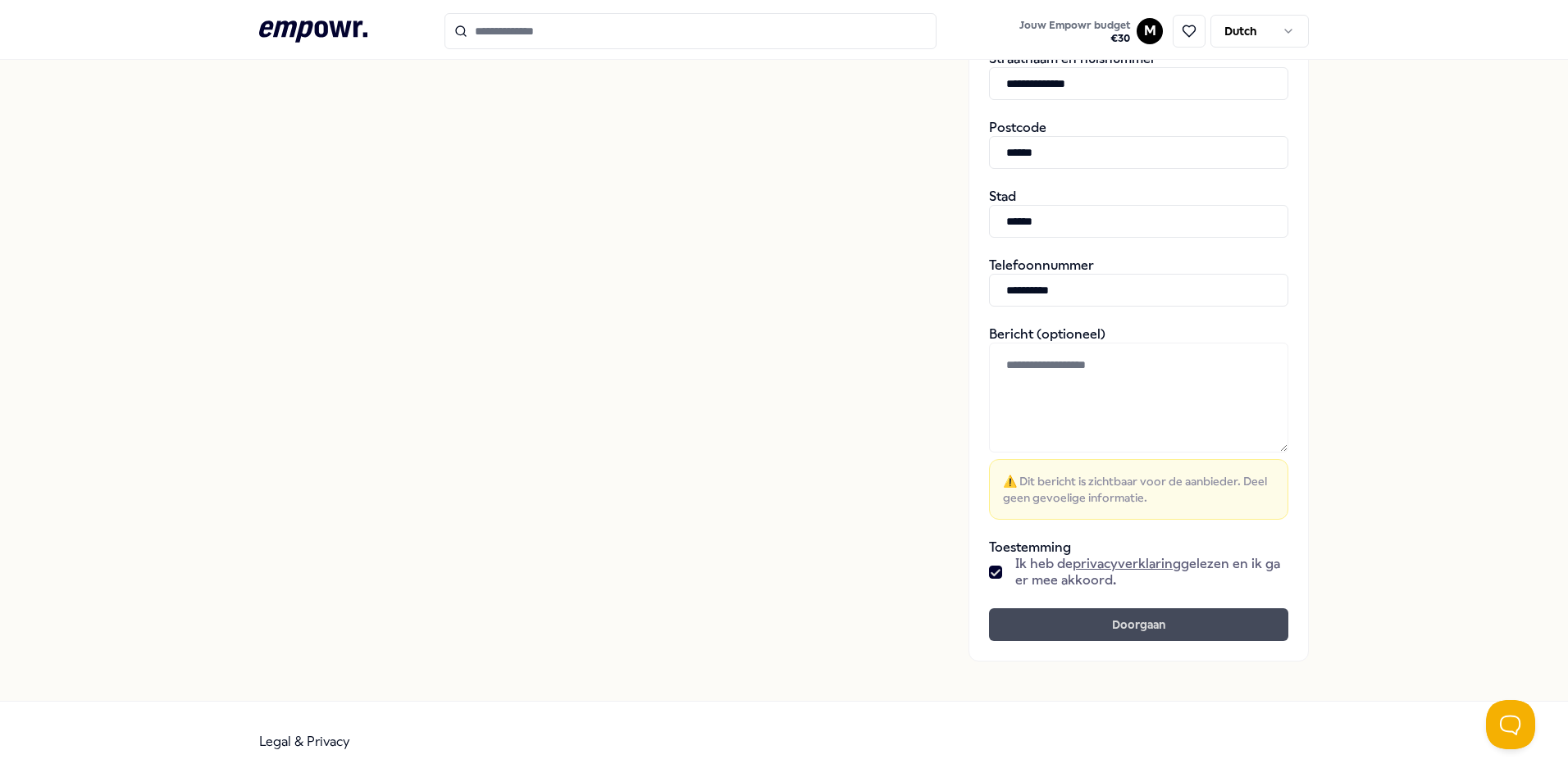
type input "**********"
click at [1120, 617] on button "Doorgaan" at bounding box center [1138, 624] width 299 height 33
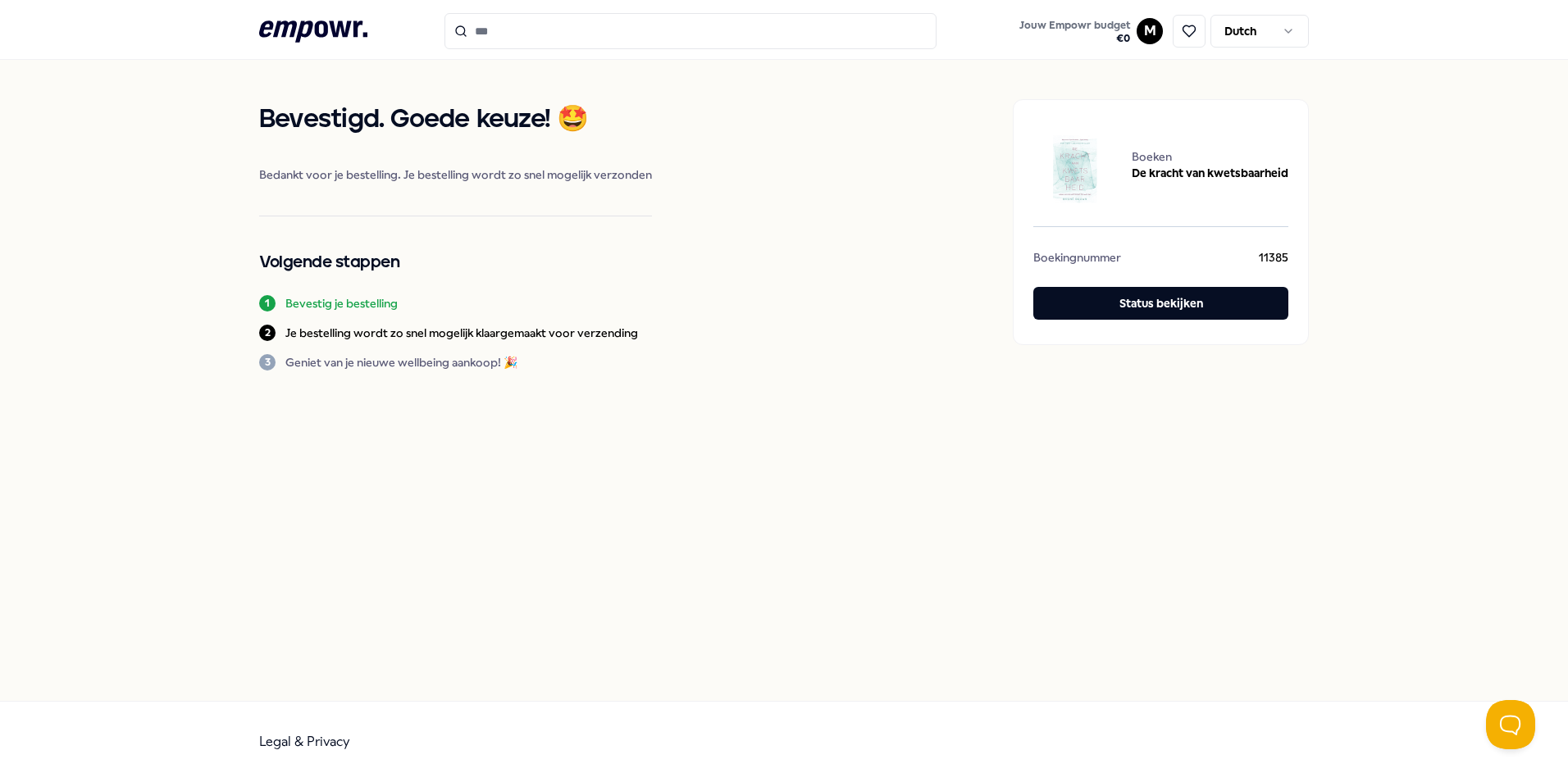
click at [330, 32] on icon ".empowr-logo_svg__cls-1{fill:#03032f}" at bounding box center [313, 31] width 108 height 30
